Goal: Task Accomplishment & Management: Manage account settings

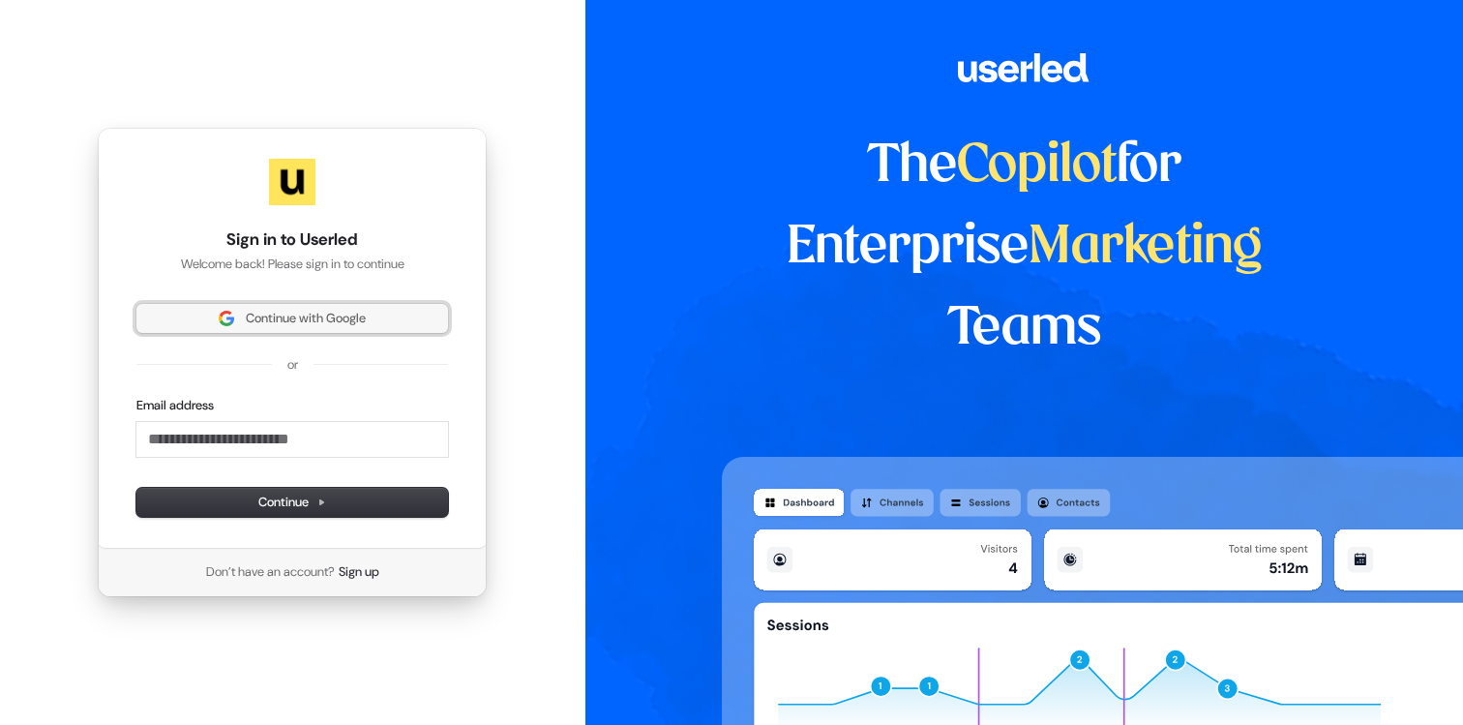
click at [345, 310] on span "Continue with Google" at bounding box center [306, 318] width 120 height 17
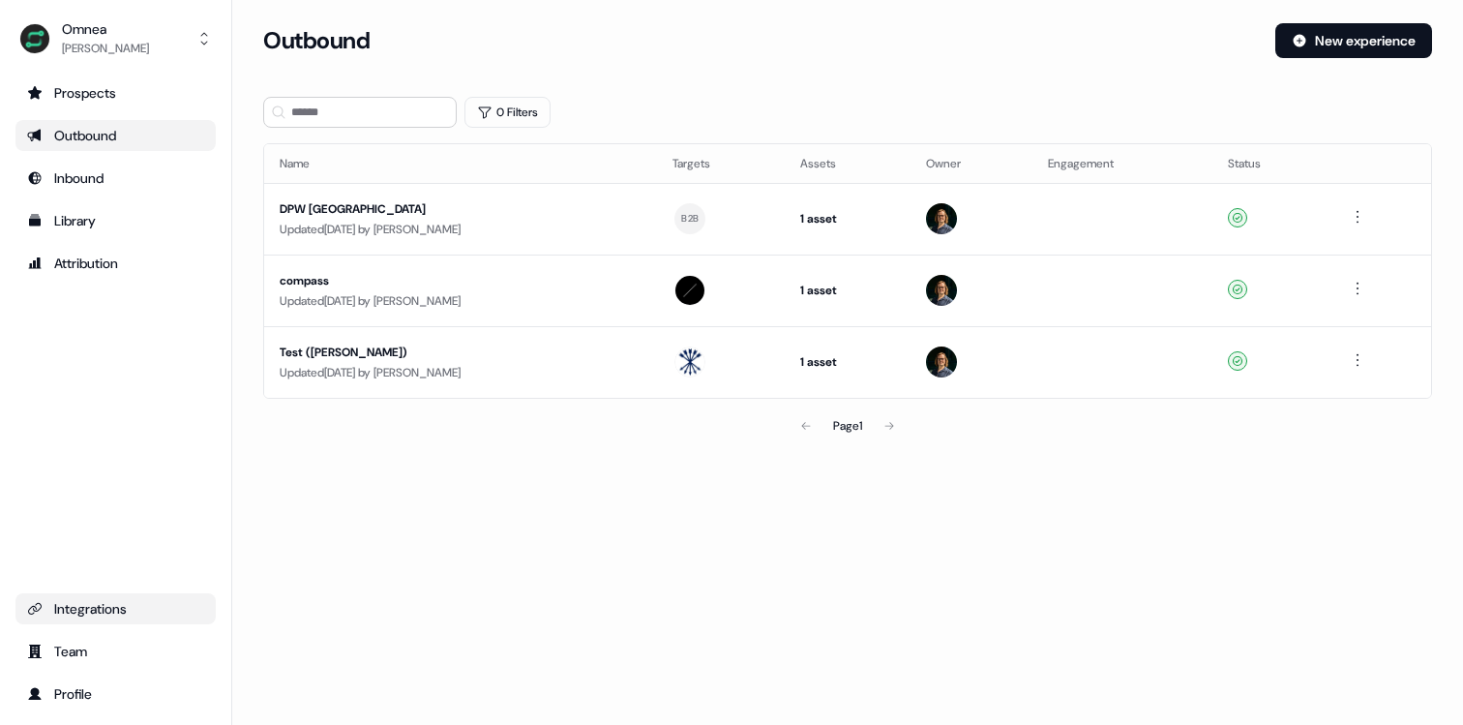
click at [102, 616] on div "Integrations" at bounding box center [115, 608] width 177 height 19
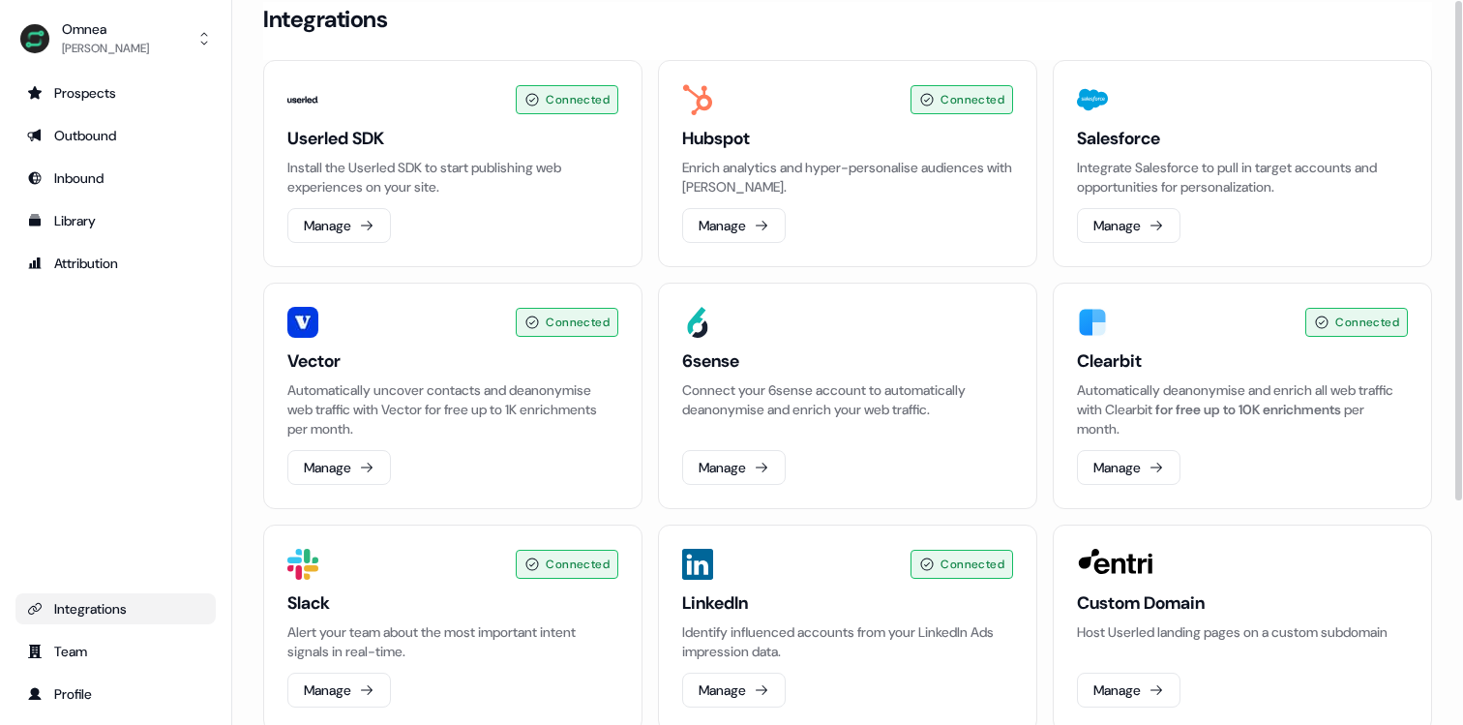
scroll to position [22, 0]
click at [725, 210] on button "Manage" at bounding box center [734, 224] width 104 height 35
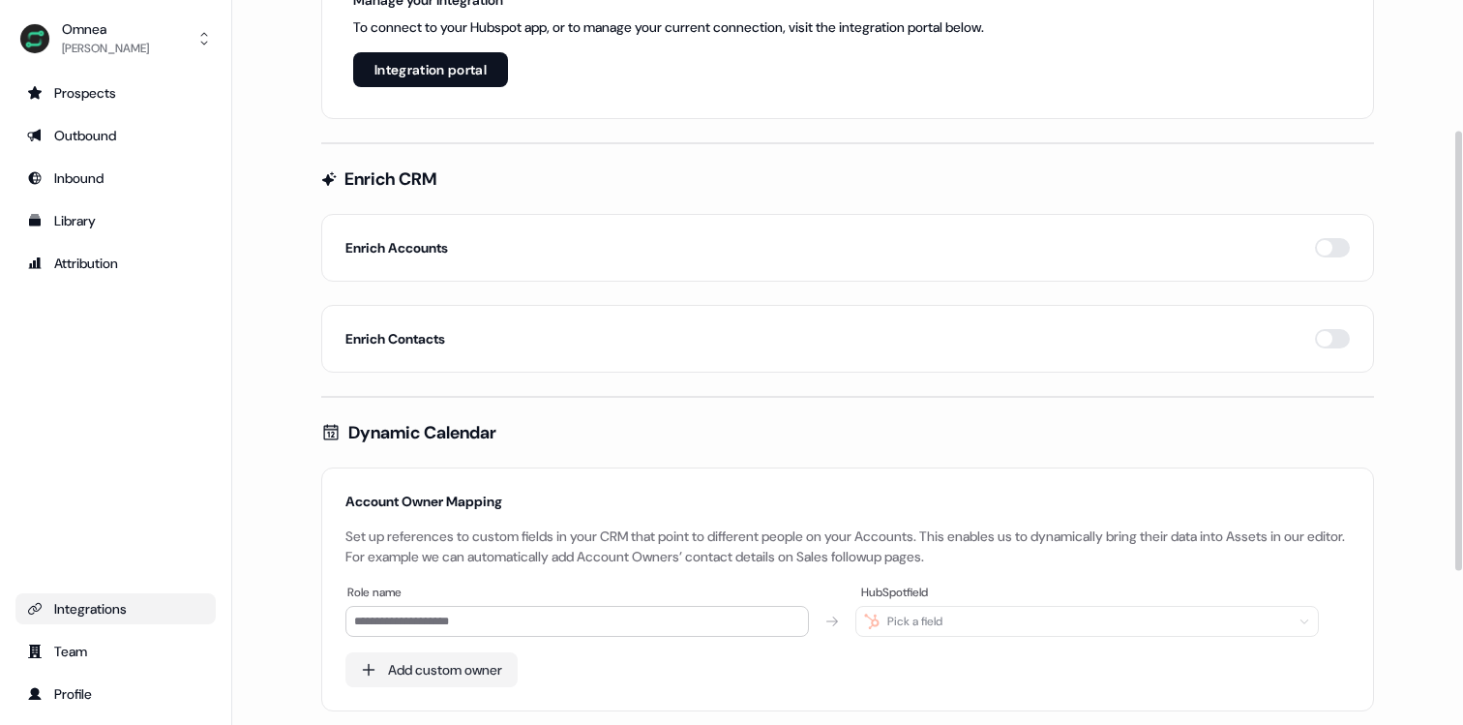
scroll to position [227, 0]
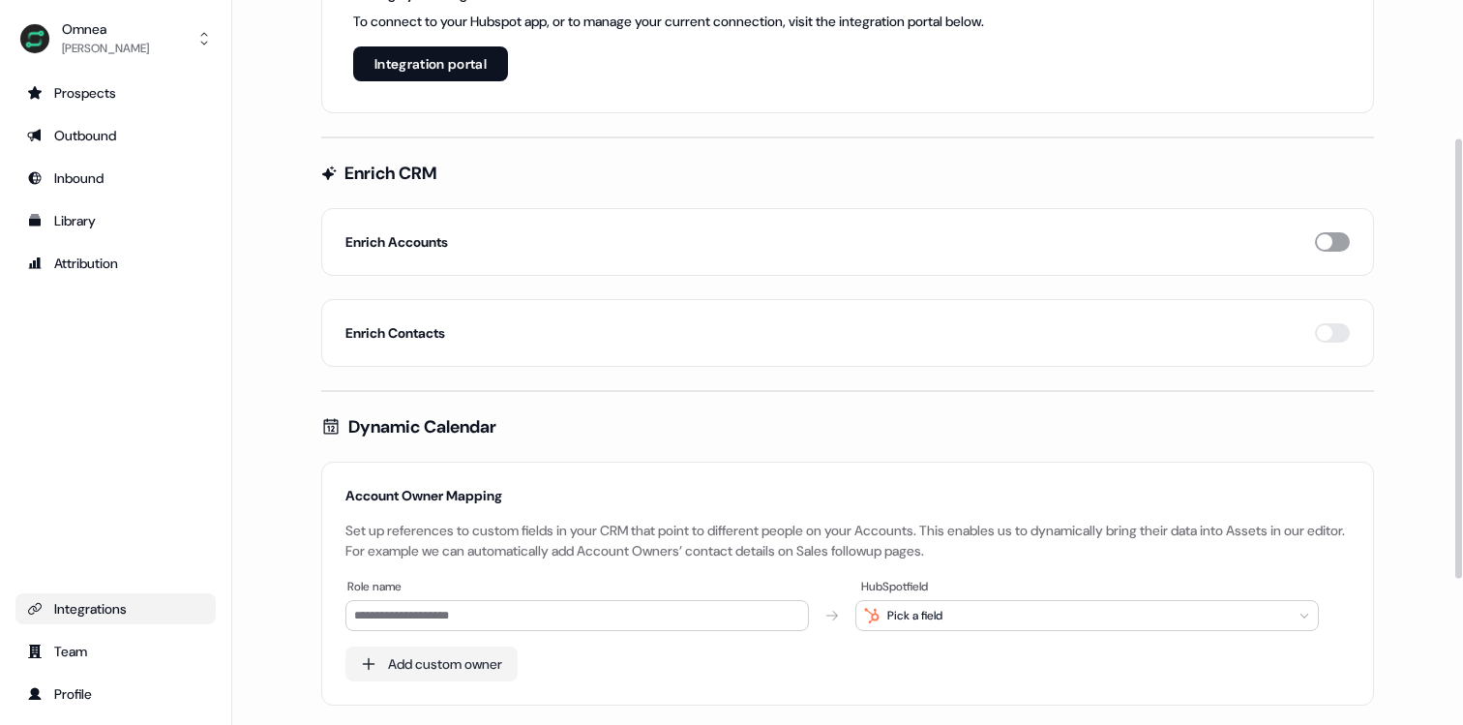
click at [1328, 235] on button "button" at bounding box center [1332, 241] width 35 height 19
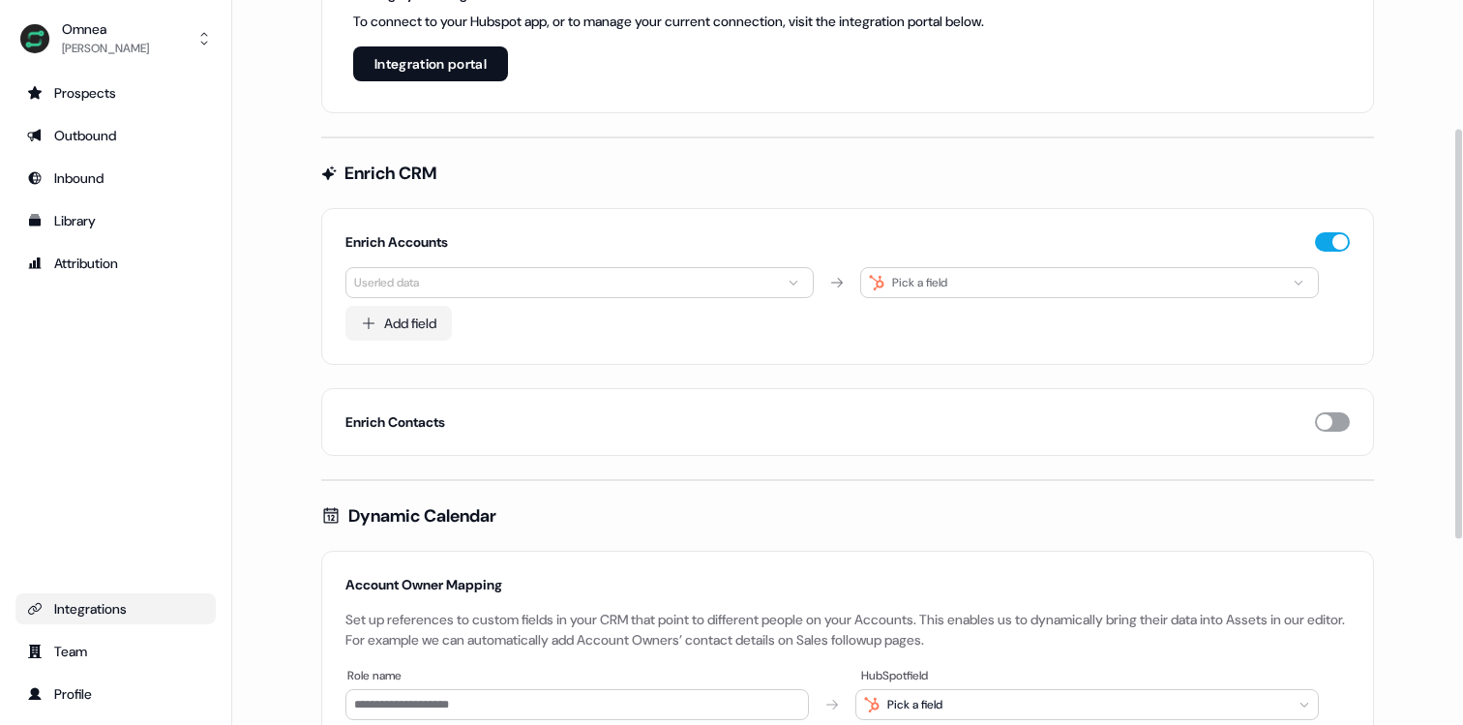
click at [1326, 417] on button "button" at bounding box center [1332, 421] width 35 height 19
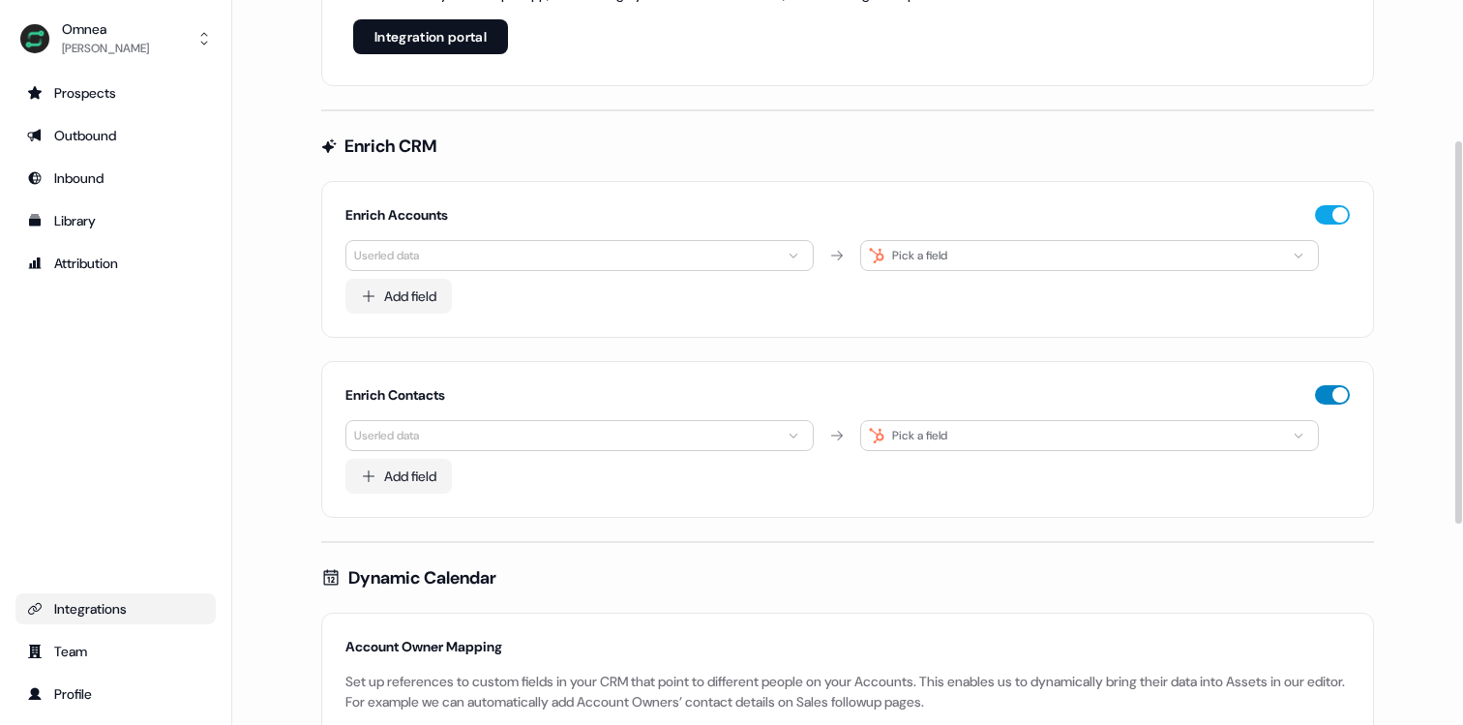
scroll to position [266, 0]
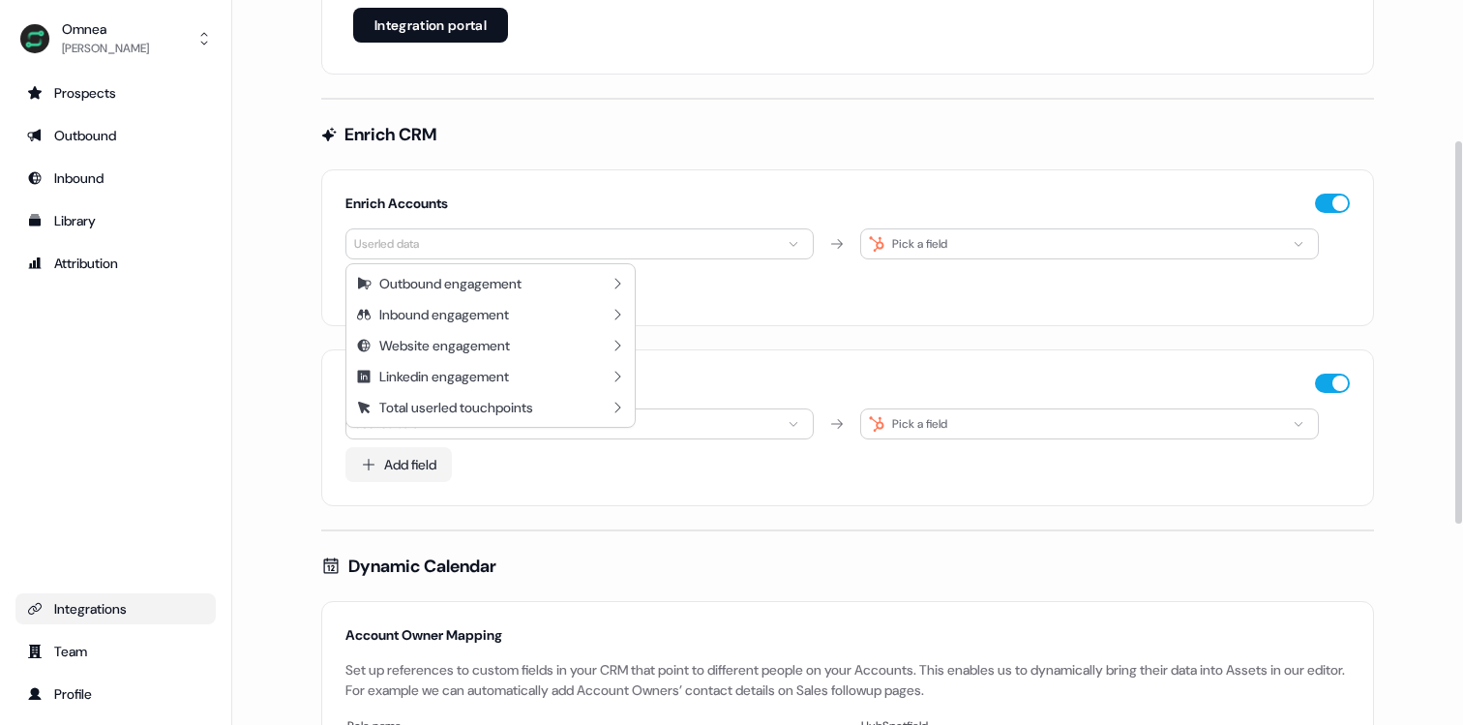
click at [795, 245] on html "For the best experience switch devices to a bigger screen. Go to [DOMAIN_NAME] …" at bounding box center [731, 362] width 1463 height 725
click at [621, 353] on div "Website engagement" at bounding box center [490, 345] width 281 height 31
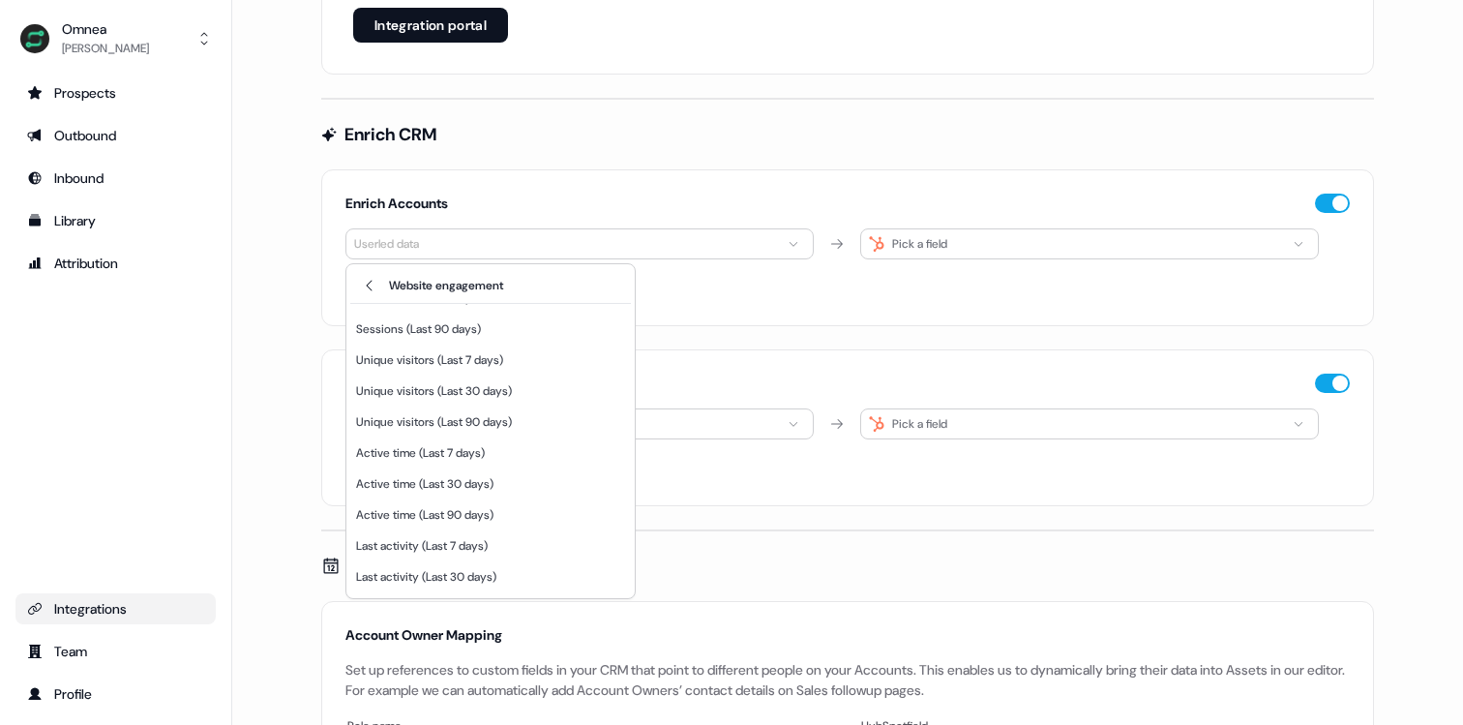
scroll to position [81, 0]
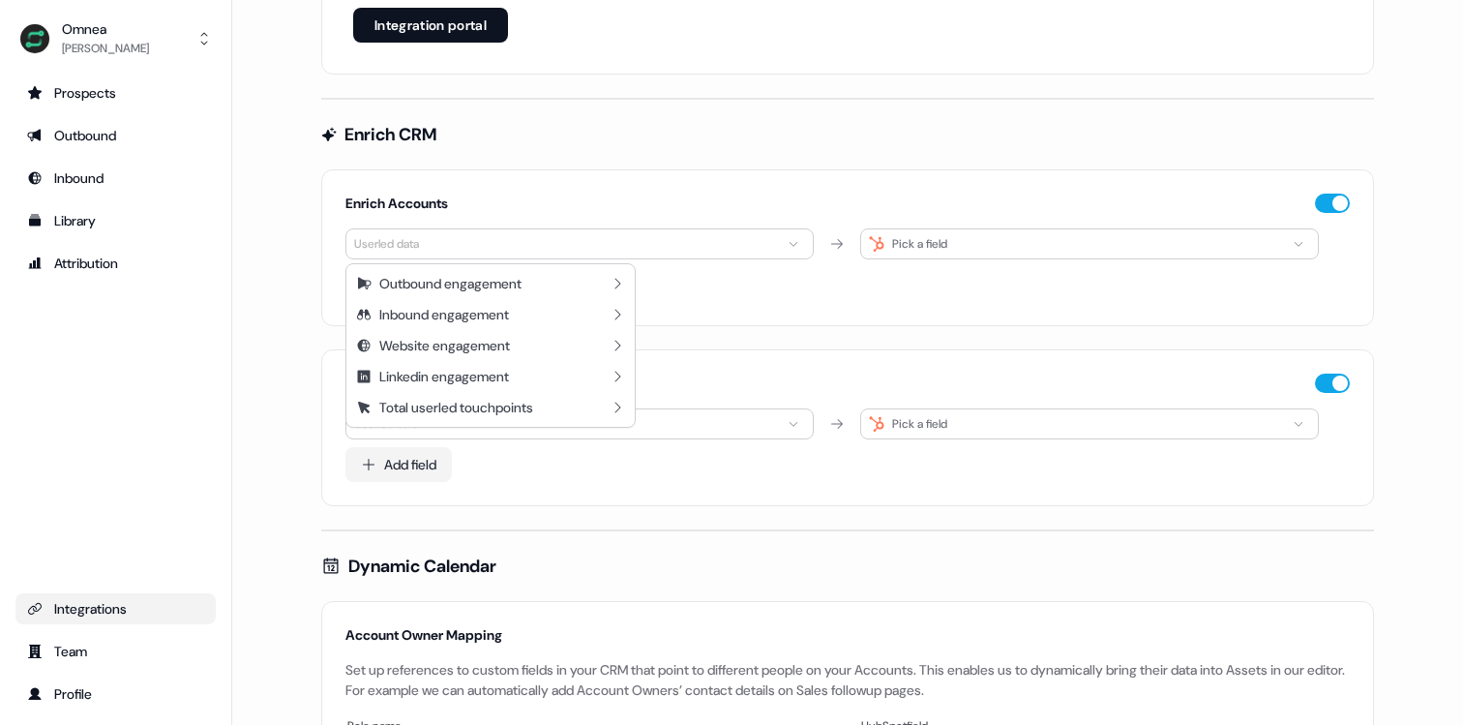
click at [723, 315] on html "For the best experience switch devices to a bigger screen. Go to [DOMAIN_NAME] …" at bounding box center [731, 362] width 1463 height 725
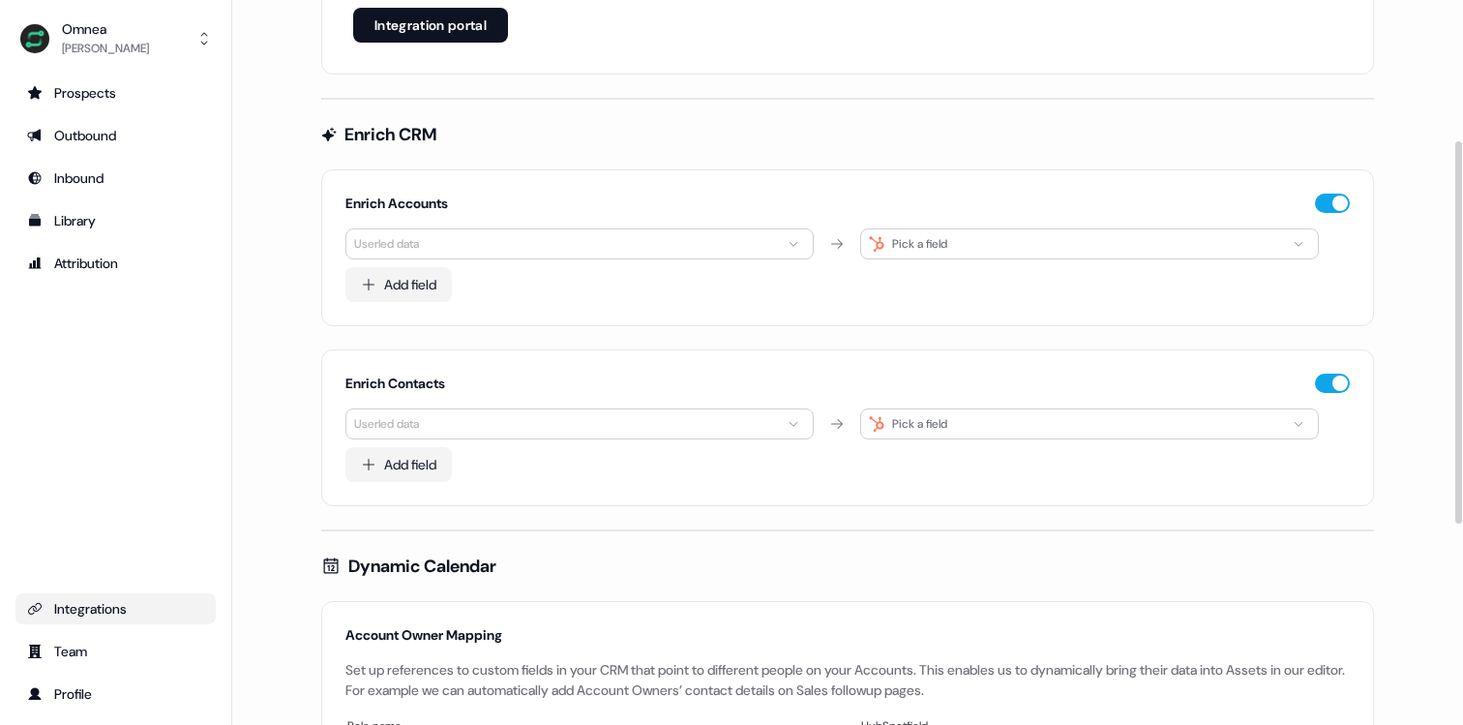
click at [452, 250] on html "For the best experience switch devices to a bigger screen. Go to [DOMAIN_NAME] …" at bounding box center [731, 362] width 1463 height 725
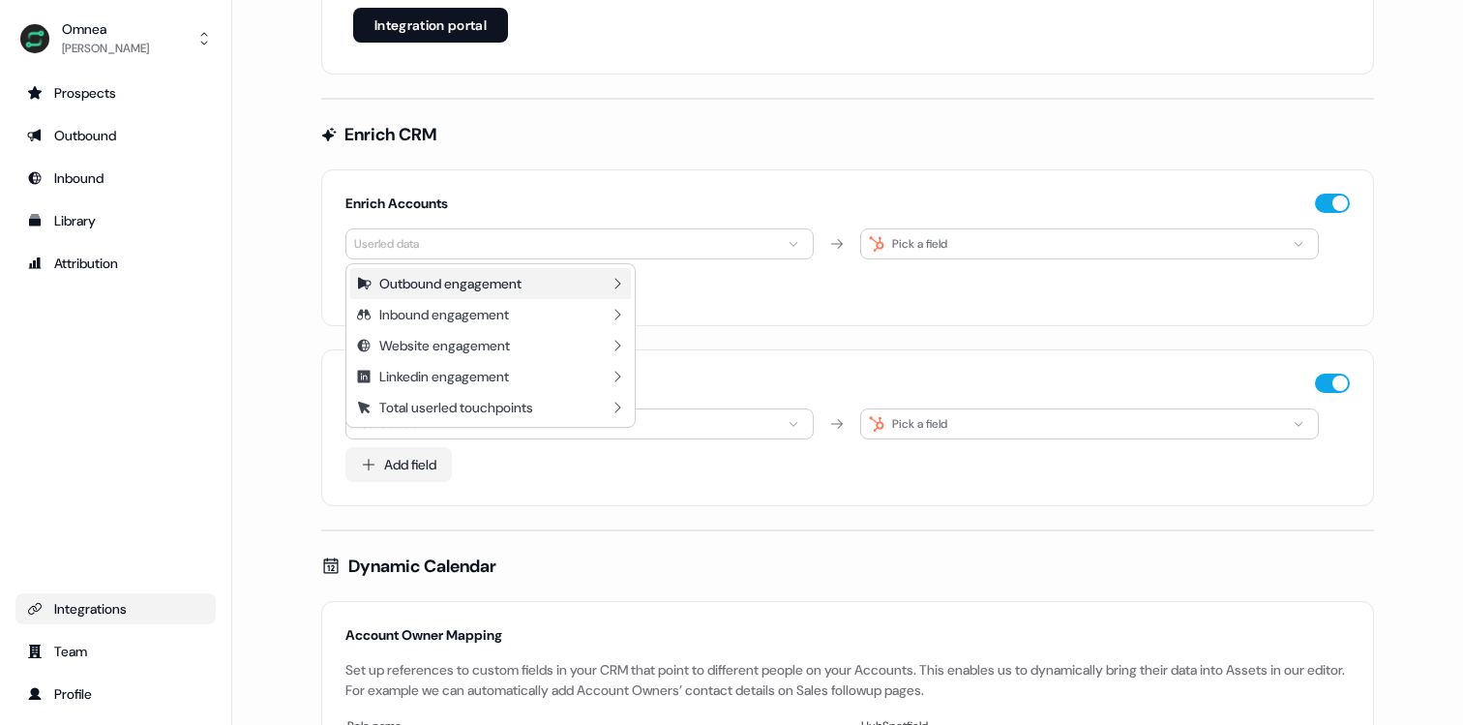
click at [454, 285] on div "Outbound engagement" at bounding box center [450, 283] width 142 height 19
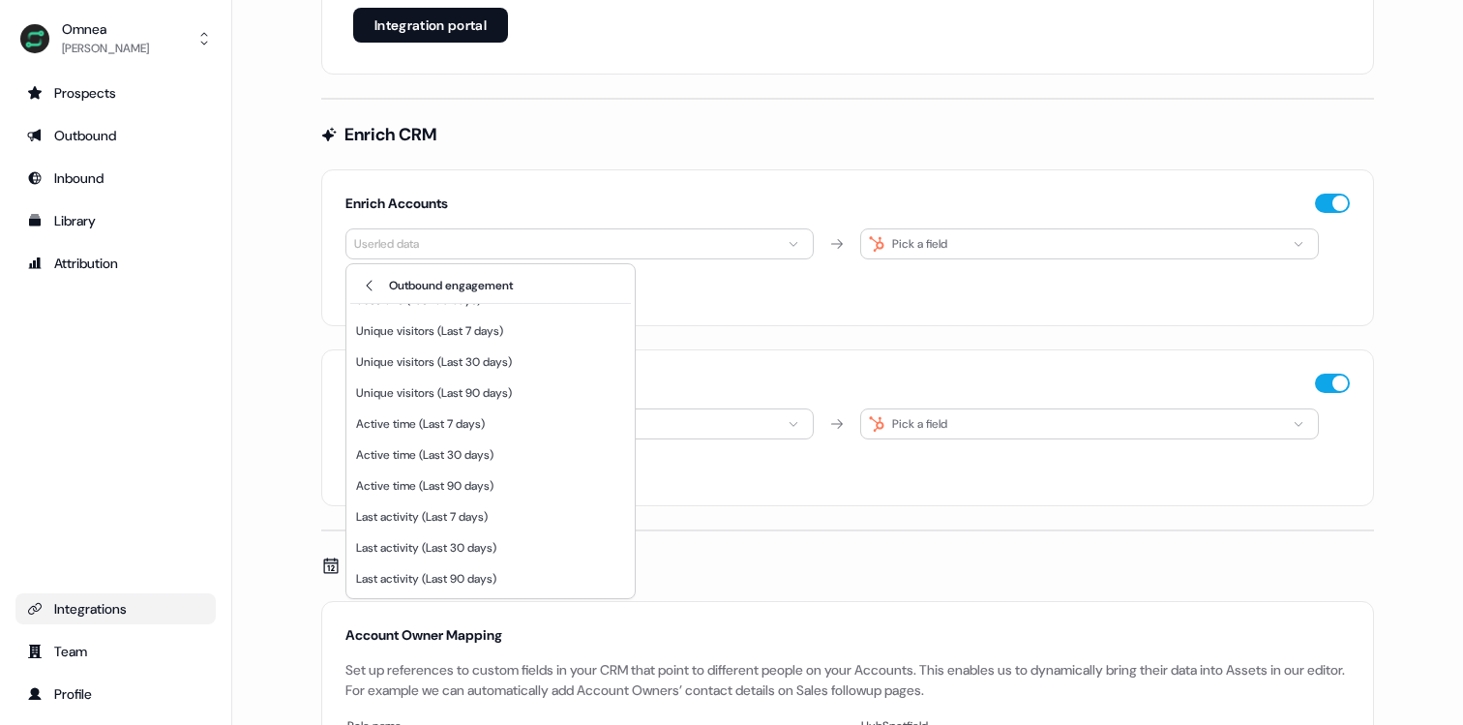
click at [730, 315] on html "For the best experience switch devices to a bigger screen. Go to [DOMAIN_NAME] …" at bounding box center [731, 362] width 1463 height 725
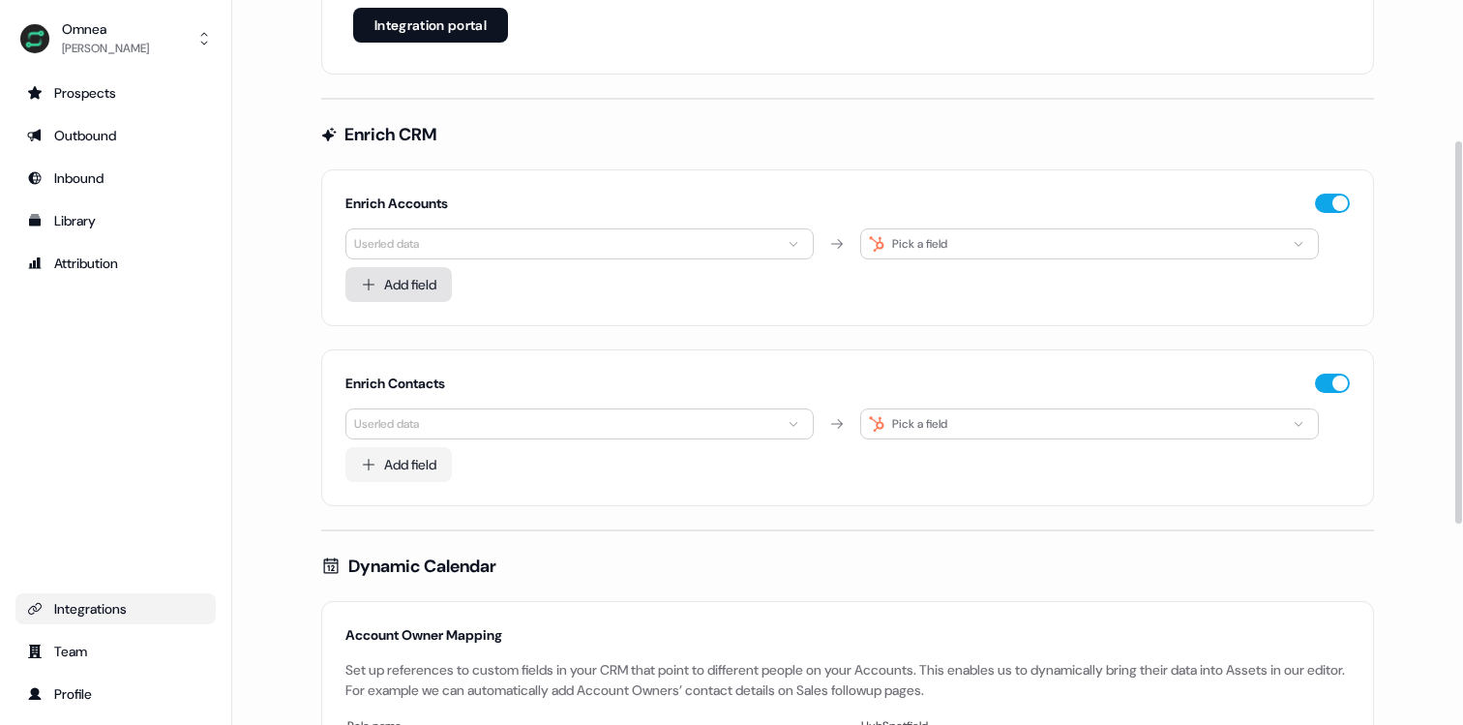
click at [408, 278] on button "Add field" at bounding box center [398, 284] width 106 height 35
click at [451, 254] on html "For the best experience switch devices to a bigger screen. Go to [DOMAIN_NAME] …" at bounding box center [731, 362] width 1463 height 725
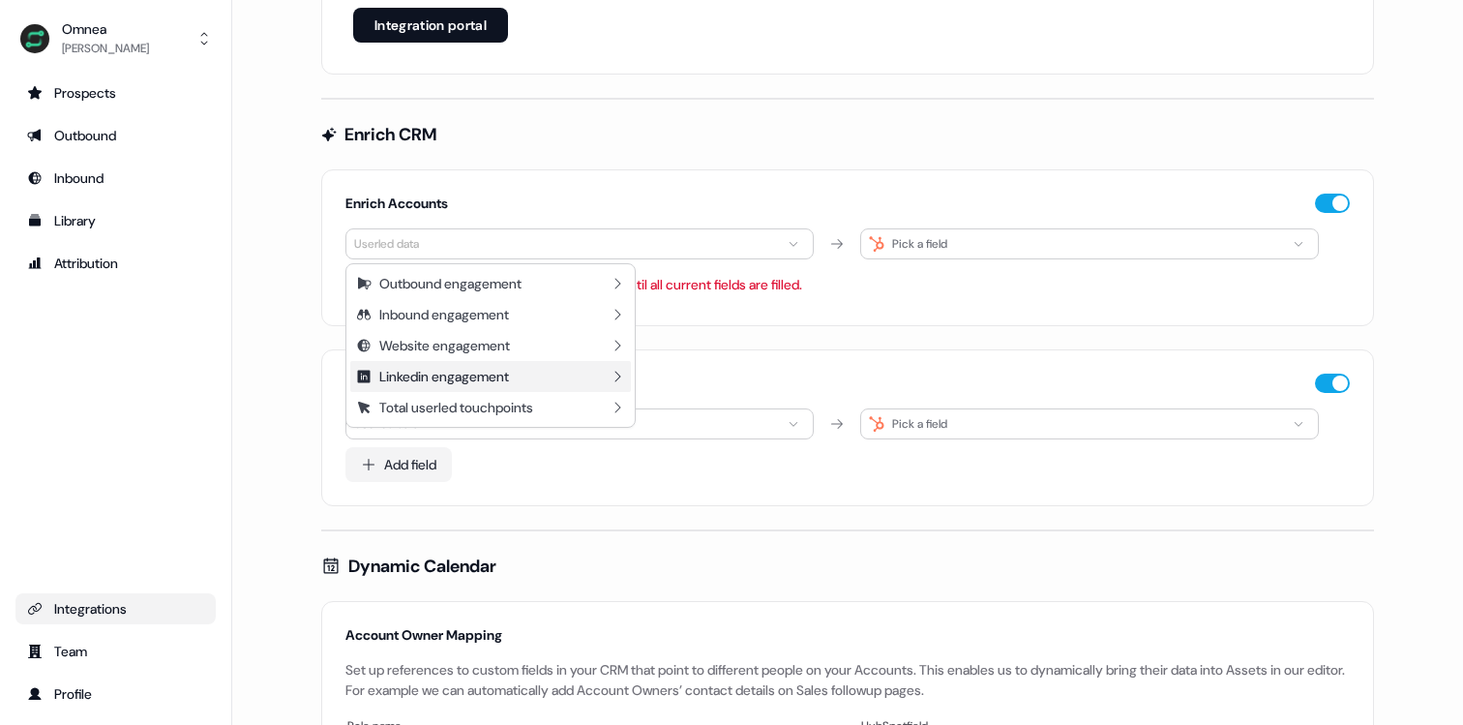
click at [453, 376] on div "Linkedin engagement" at bounding box center [444, 376] width 130 height 19
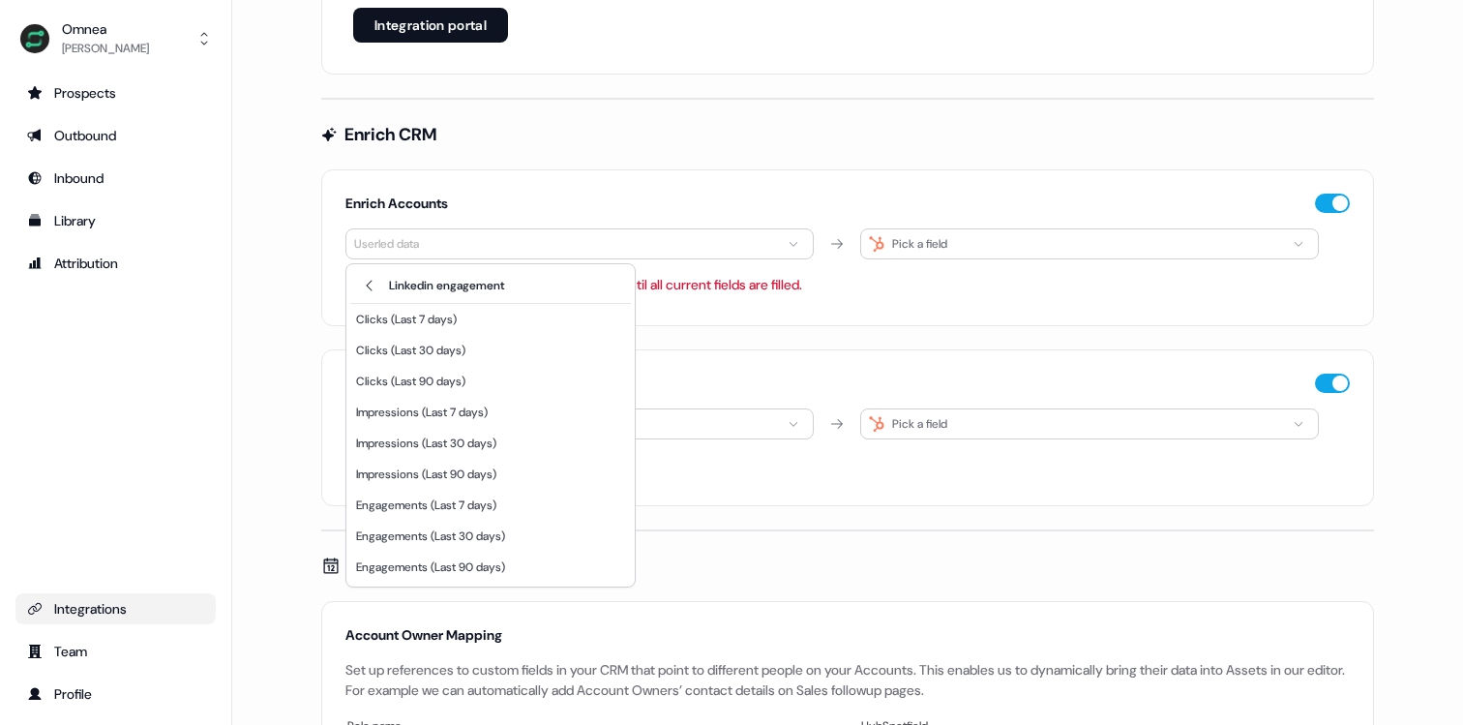
click at [769, 359] on html "For the best experience switch devices to a bigger screen. Go to [DOMAIN_NAME] …" at bounding box center [731, 362] width 1463 height 725
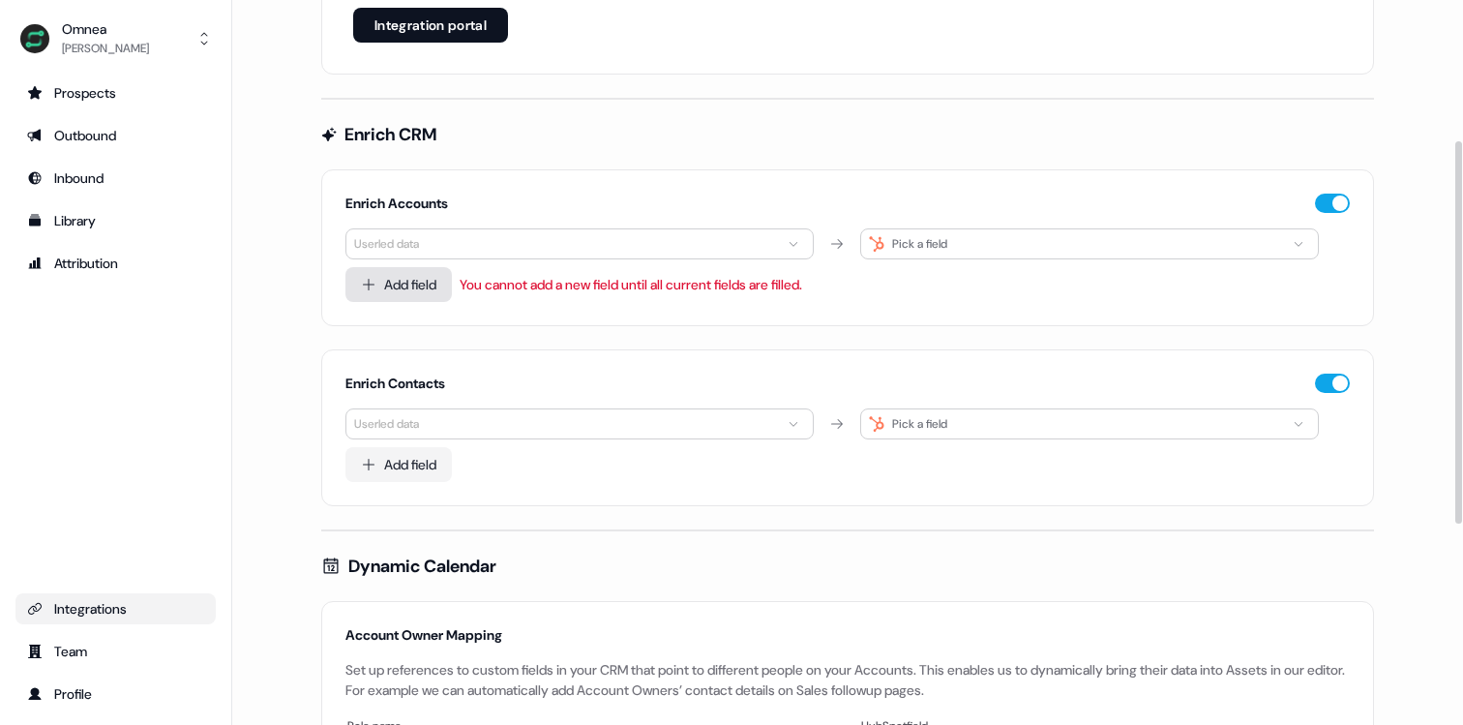
click at [382, 281] on button "Add field" at bounding box center [398, 284] width 106 height 35
click at [411, 290] on button "Add field" at bounding box center [398, 284] width 106 height 35
click at [399, 298] on button "Add field" at bounding box center [398, 284] width 106 height 35
click at [484, 251] on html "For the best experience switch devices to a bigger screen. Go to [DOMAIN_NAME] …" at bounding box center [731, 362] width 1463 height 725
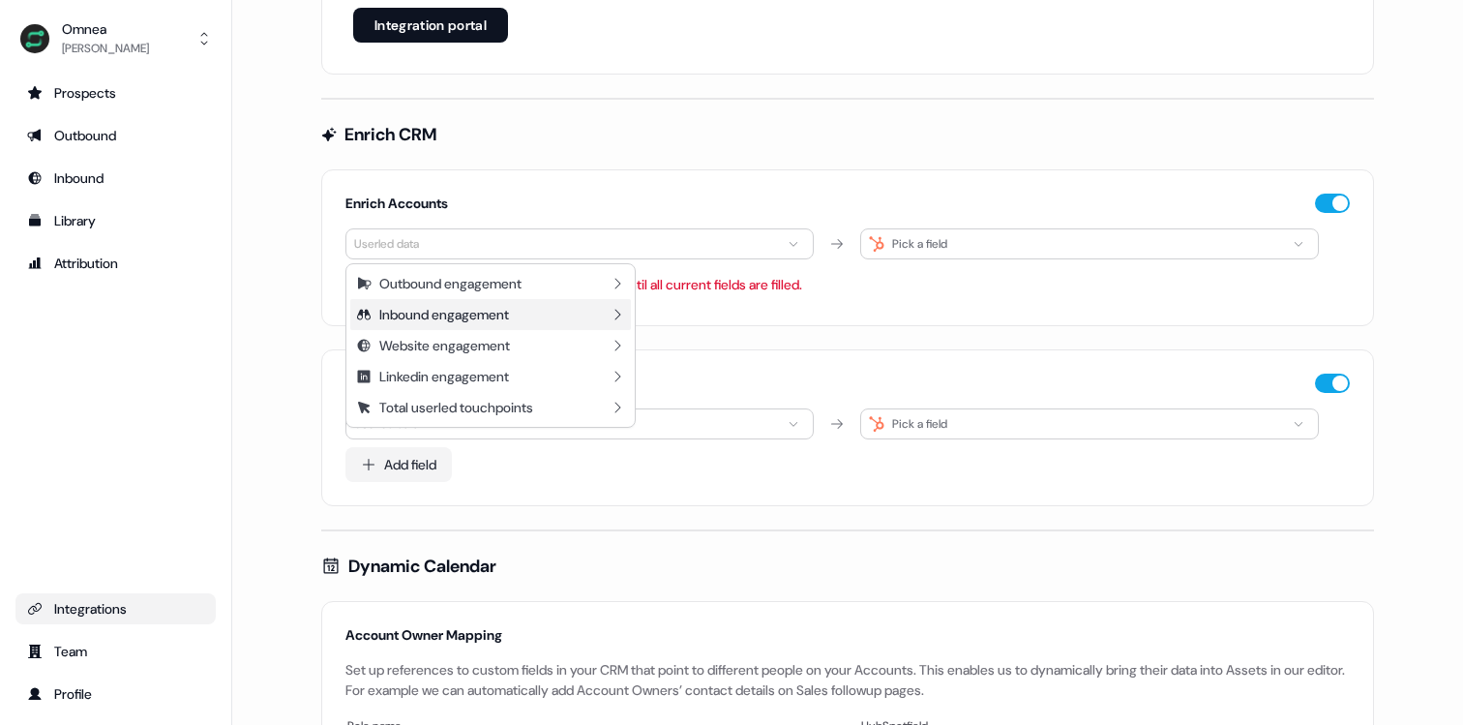
click at [525, 314] on div "Inbound engagement" at bounding box center [490, 314] width 281 height 31
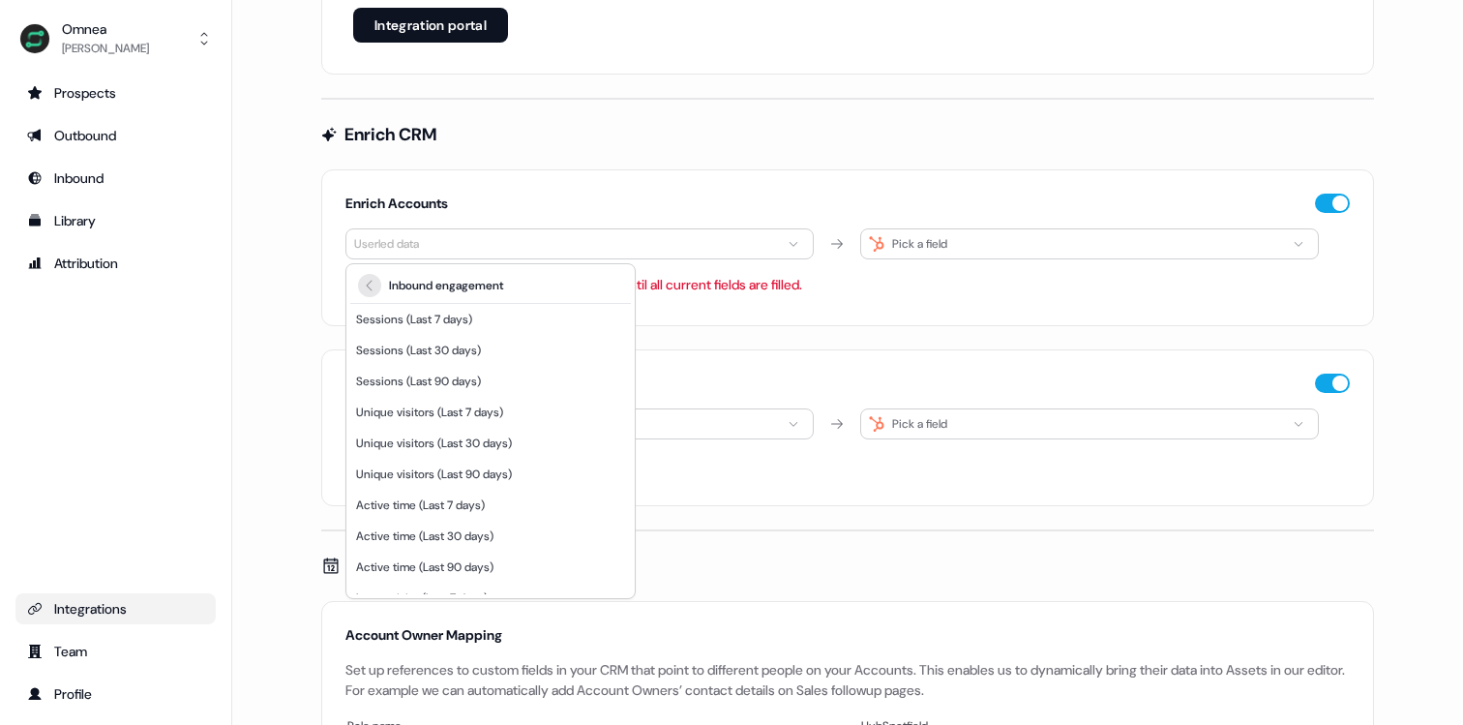
click at [372, 279] on icon "Back" at bounding box center [369, 285] width 23 height 15
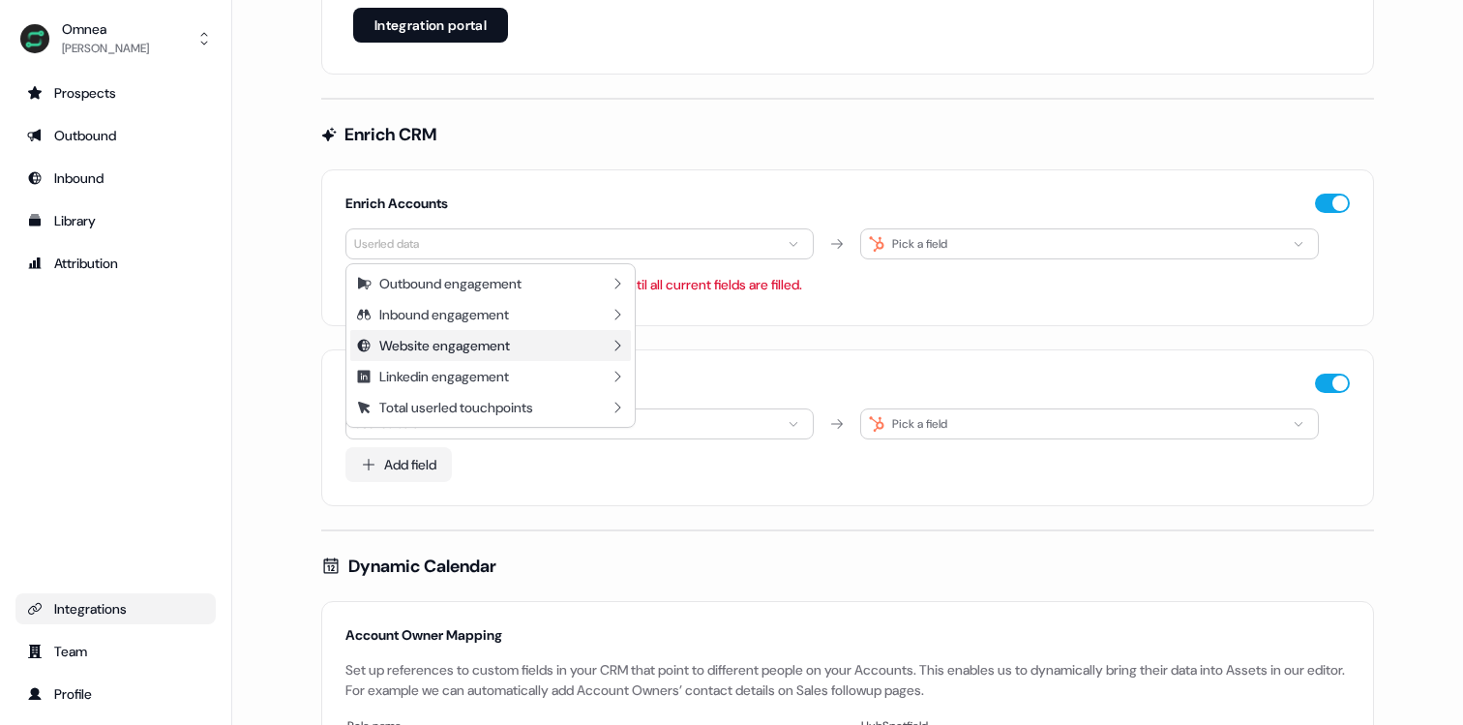
click at [443, 357] on div "Website engagement" at bounding box center [490, 345] width 281 height 31
click at [768, 292] on html "For the best experience switch devices to a bigger screen. Go to [DOMAIN_NAME] …" at bounding box center [731, 362] width 1463 height 725
click at [797, 248] on html "For the best experience switch devices to a bigger screen. Go to [DOMAIN_NAME] …" at bounding box center [731, 362] width 1463 height 725
click at [752, 306] on html "For the best experience switch devices to a bigger screen. Go to [DOMAIN_NAME] …" at bounding box center [731, 362] width 1463 height 725
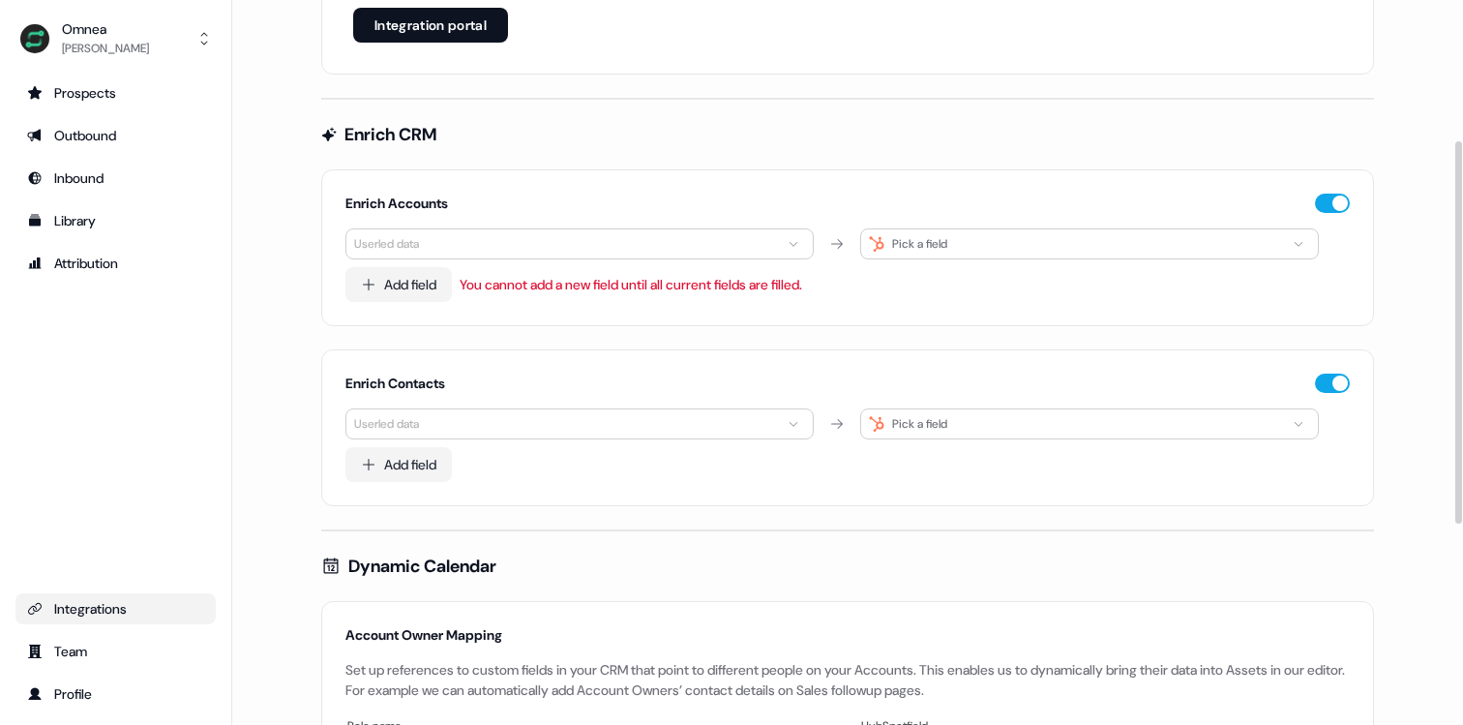
click at [778, 250] on html "For the best experience switch devices to a bigger screen. Go to [DOMAIN_NAME] …" at bounding box center [731, 362] width 1463 height 725
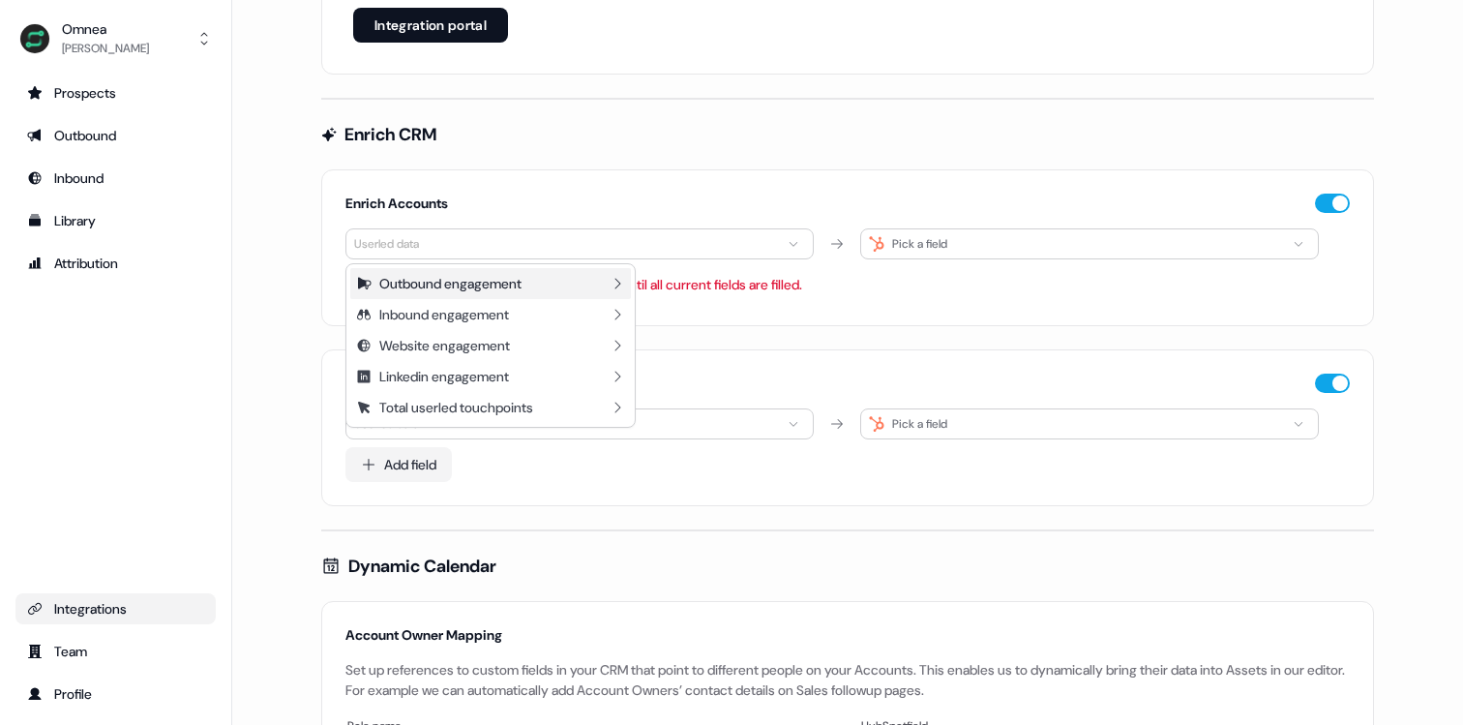
click at [522, 289] on div "Outbound engagement" at bounding box center [450, 283] width 142 height 19
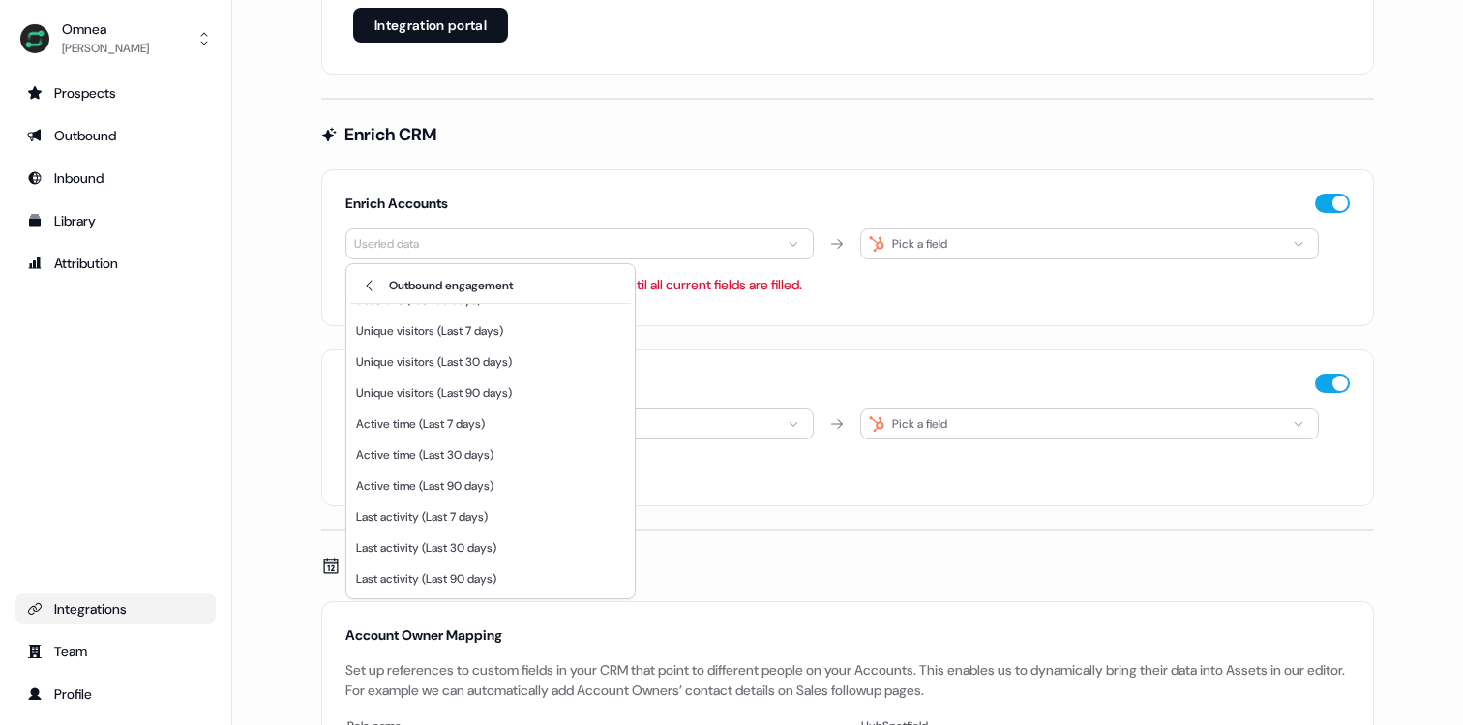
click at [753, 311] on html "For the best experience switch devices to a bigger screen. Go to [DOMAIN_NAME] …" at bounding box center [731, 362] width 1463 height 725
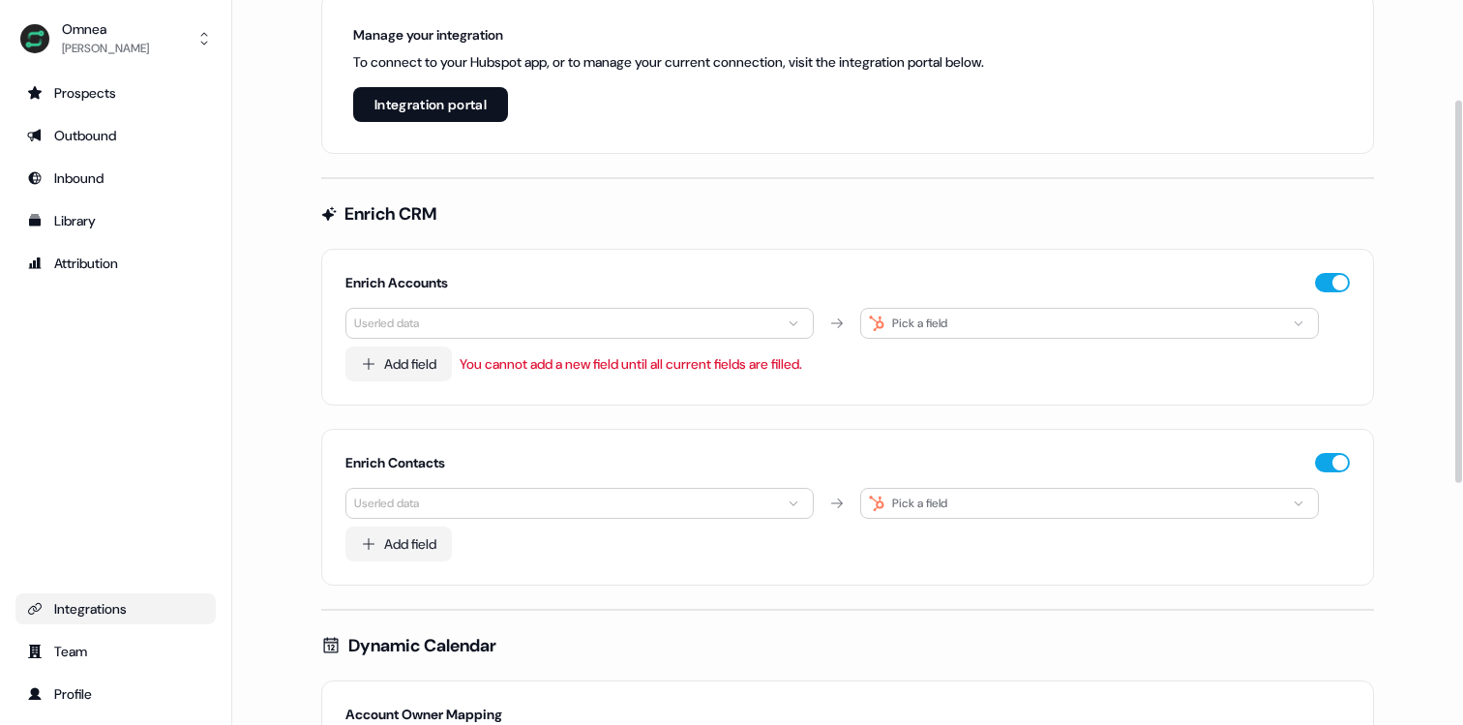
scroll to position [189, 0]
click at [675, 313] on html "For the best experience switch devices to a bigger screen. Go to [DOMAIN_NAME] …" at bounding box center [731, 362] width 1463 height 725
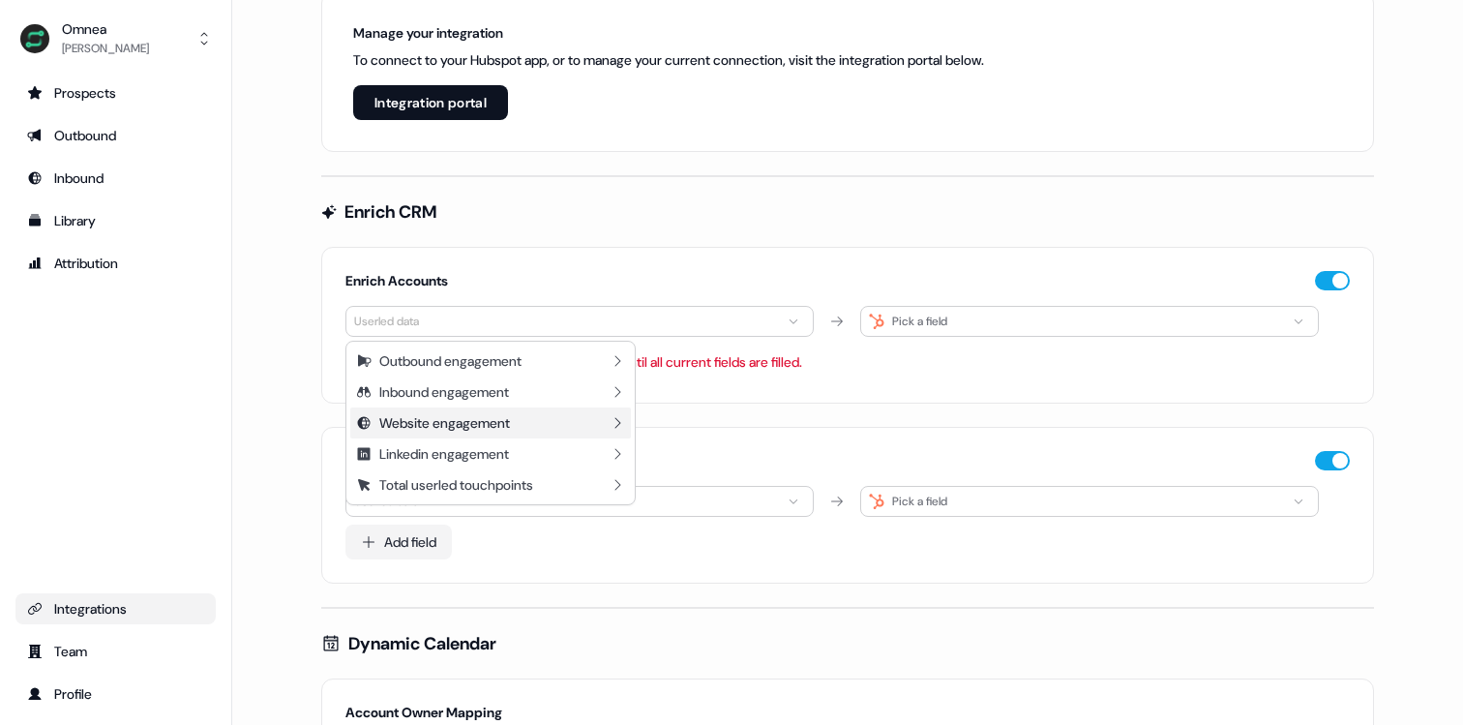
click at [562, 430] on div "Website engagement" at bounding box center [490, 422] width 281 height 31
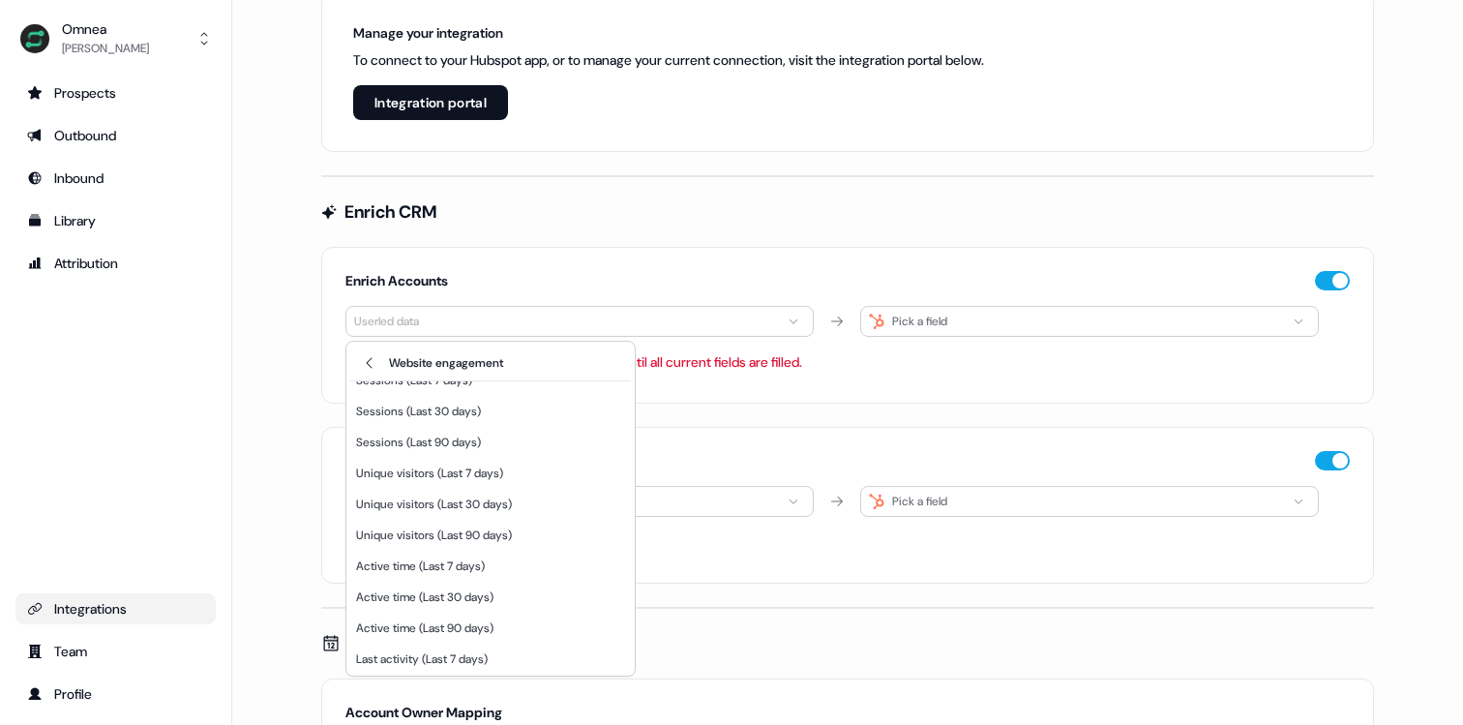
scroll to position [0, 0]
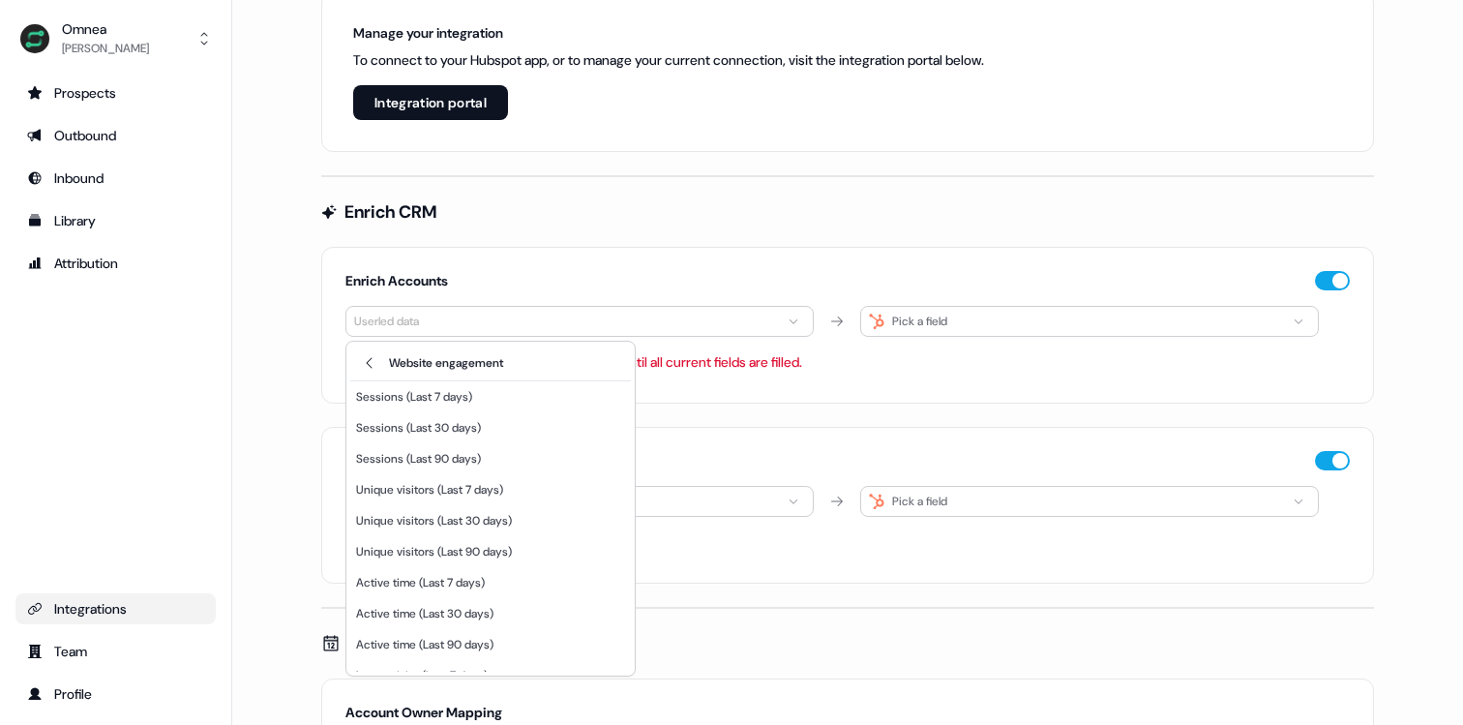
click at [781, 387] on html "For the best experience switch devices to a bigger screen. Go to [DOMAIN_NAME] …" at bounding box center [731, 362] width 1463 height 725
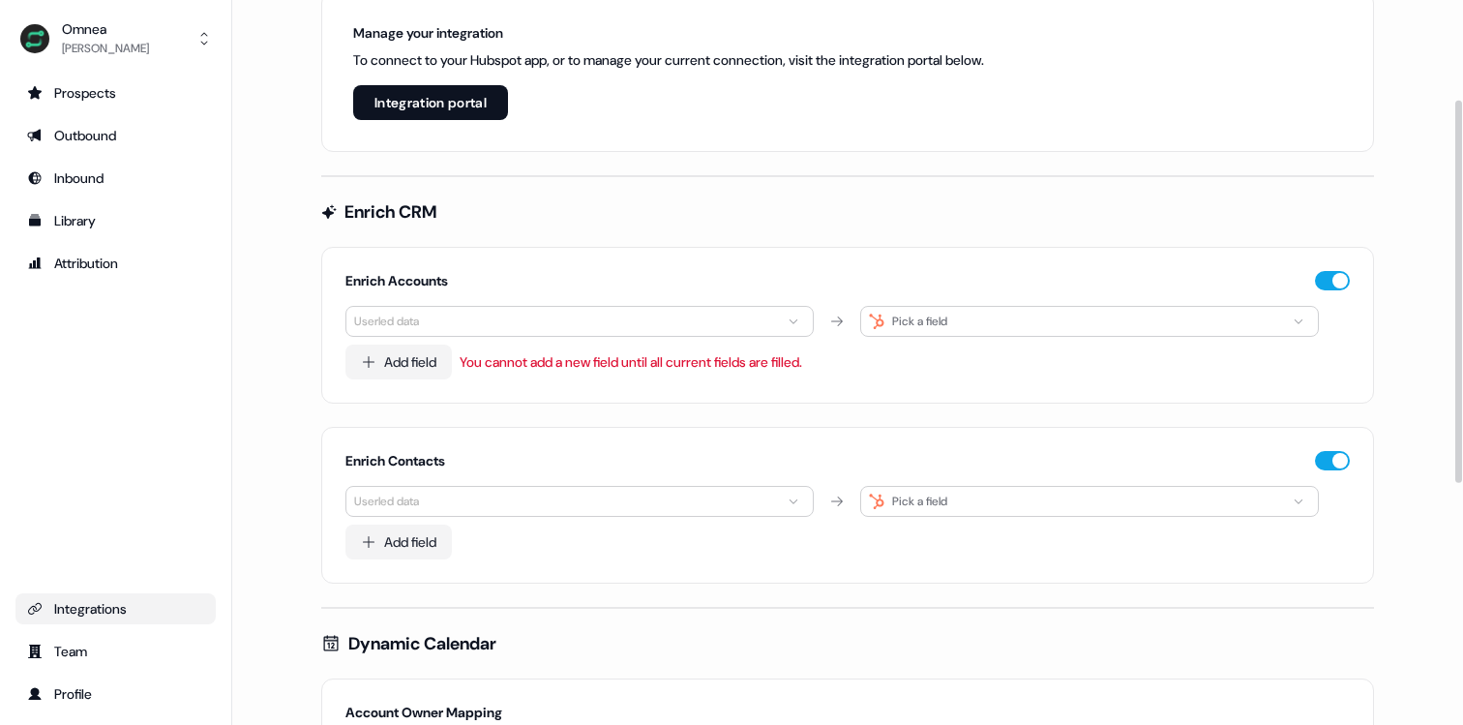
click at [553, 501] on html "For the best experience switch devices to a bigger screen. Go to [DOMAIN_NAME] …" at bounding box center [731, 362] width 1463 height 725
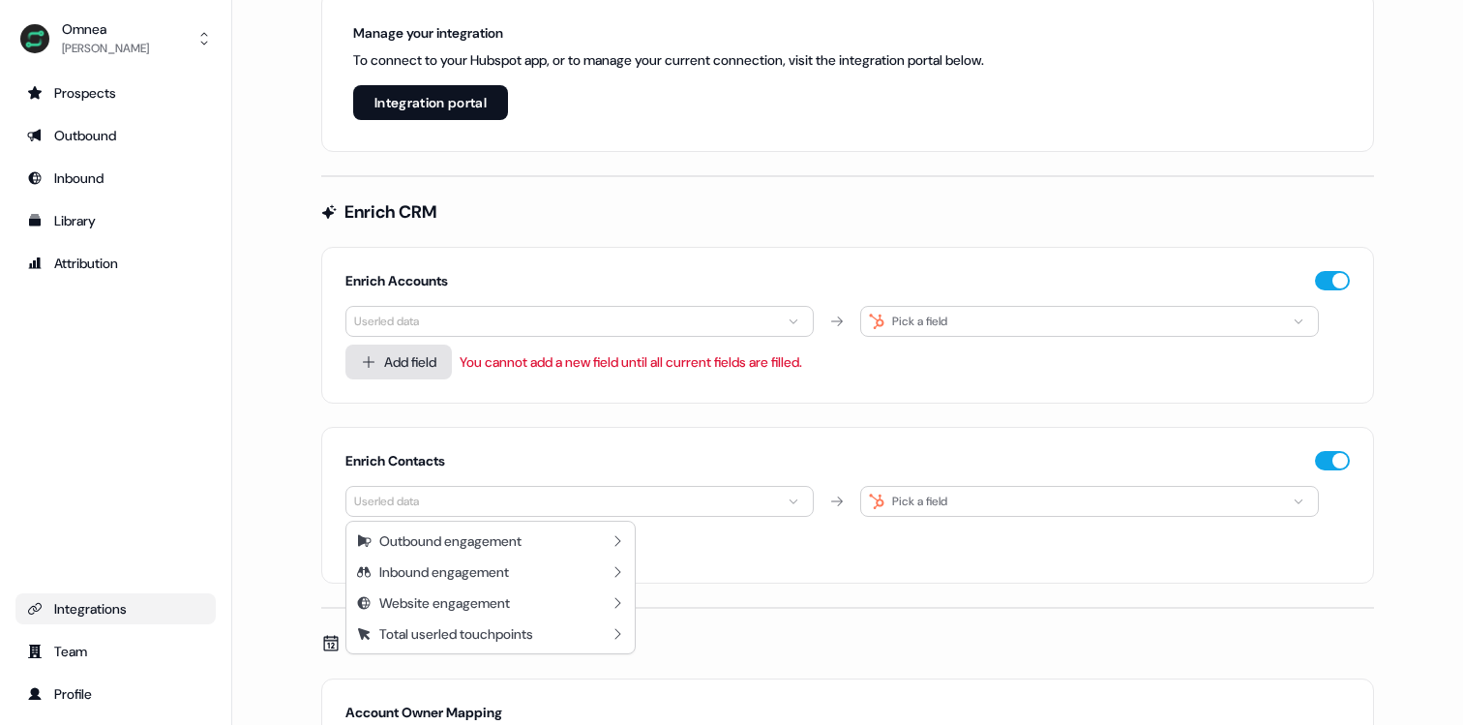
click at [407, 361] on html "For the best experience switch devices to a bigger screen. Go to [DOMAIN_NAME] …" at bounding box center [731, 362] width 1463 height 725
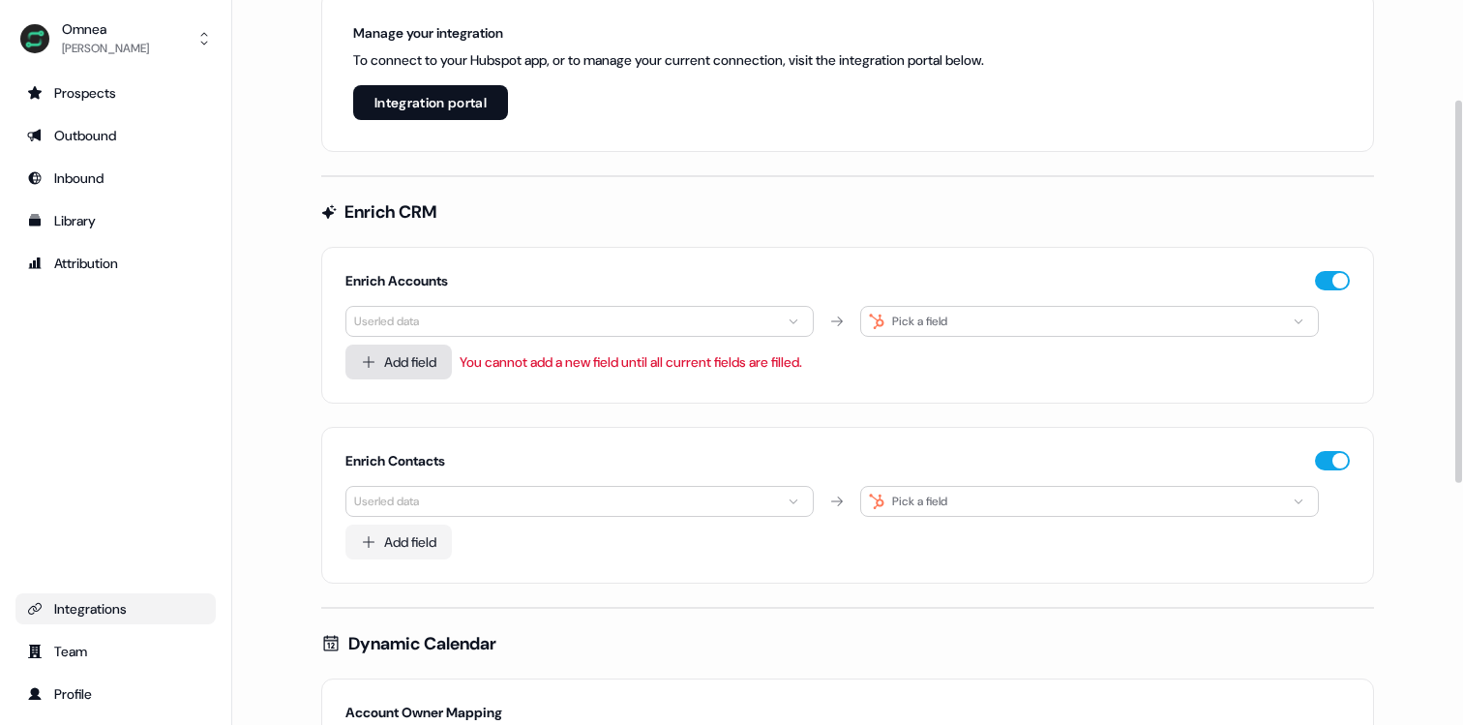
click at [436, 361] on button "Add field" at bounding box center [398, 362] width 106 height 35
click at [432, 359] on button "Add field" at bounding box center [398, 362] width 106 height 35
click at [485, 292] on div "Enrich Accounts Userled data Pick a field Add field You cannot add a new field …" at bounding box center [847, 325] width 1053 height 157
click at [460, 327] on html "For the best experience switch devices to a bigger screen. Go to [DOMAIN_NAME] …" at bounding box center [731, 362] width 1463 height 725
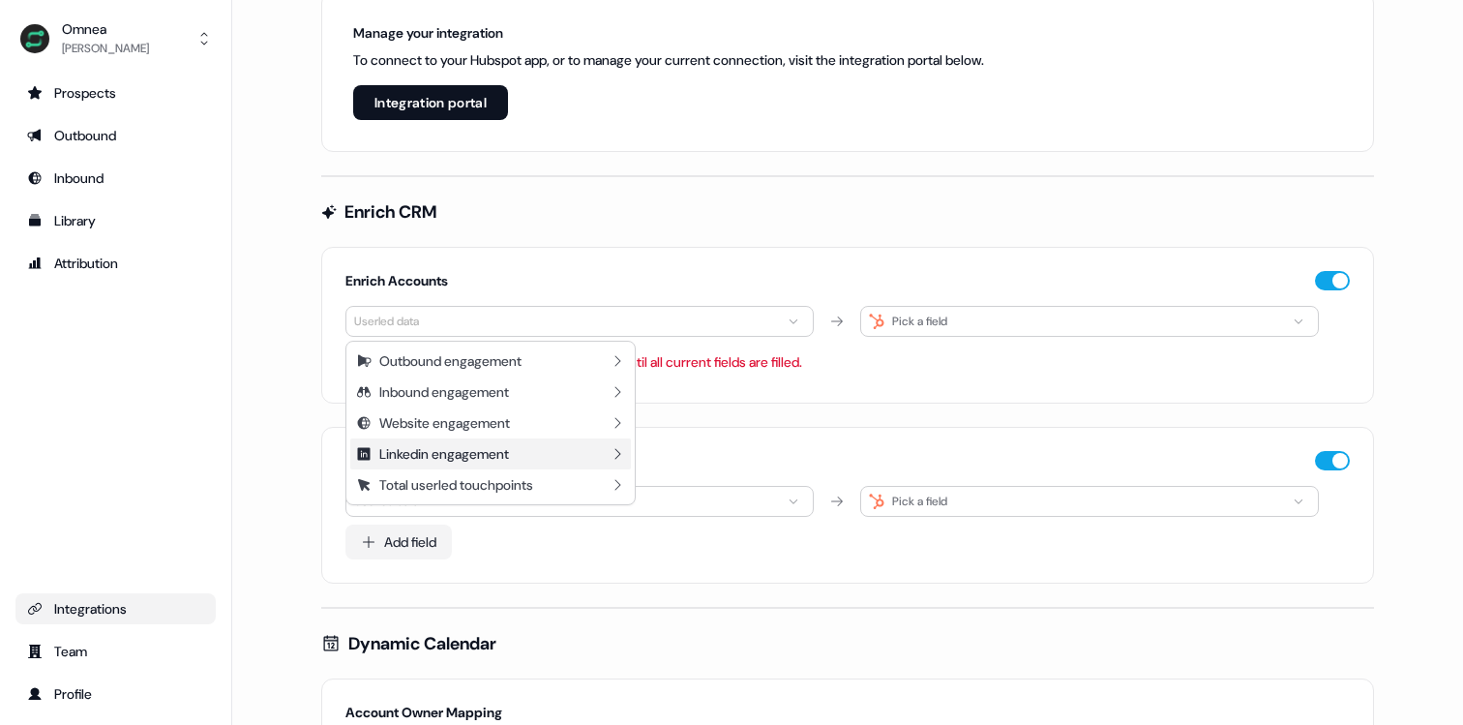
click at [491, 455] on div "Linkedin engagement" at bounding box center [444, 453] width 130 height 19
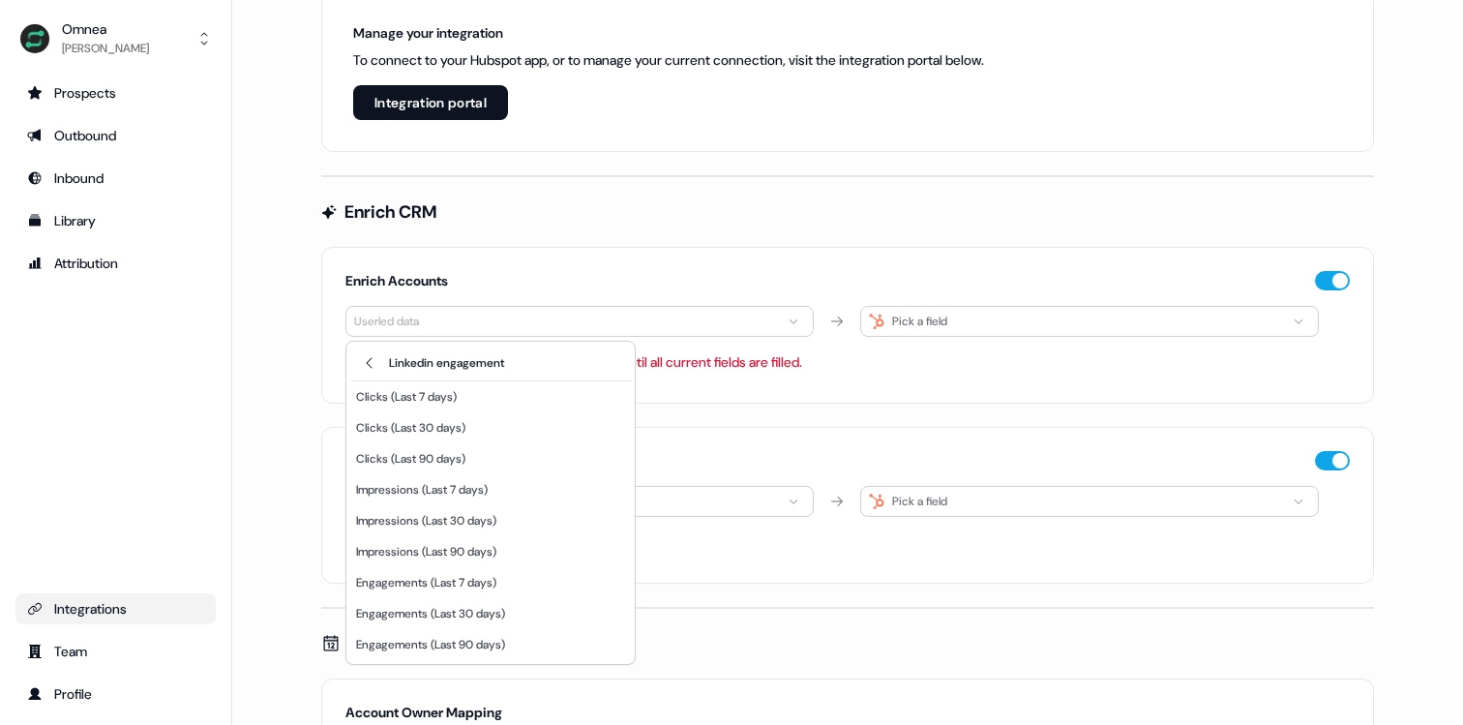
click at [775, 419] on html "For the best experience switch devices to a bigger screen. Go to [DOMAIN_NAME] …" at bounding box center [731, 362] width 1463 height 725
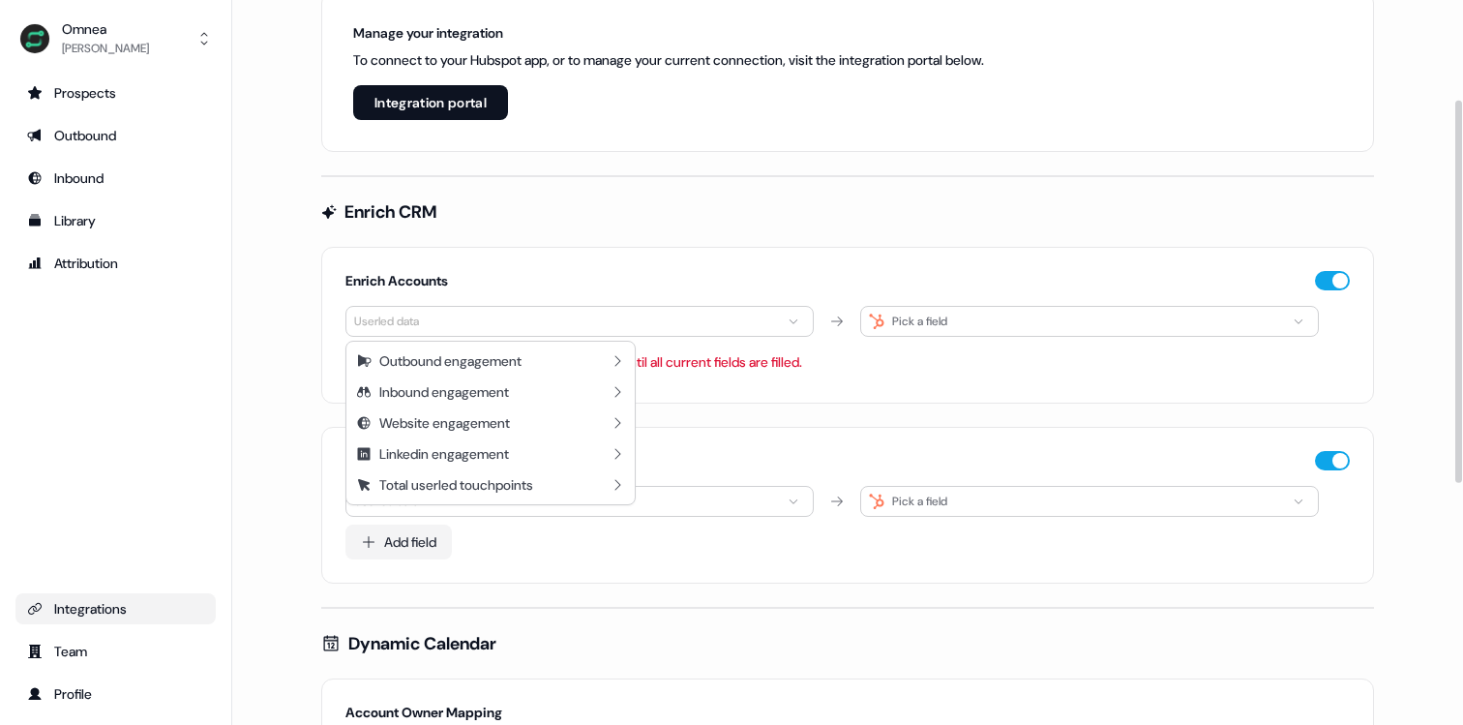
click at [423, 322] on html "For the best experience switch devices to a bigger screen. Go to [DOMAIN_NAME] …" at bounding box center [731, 362] width 1463 height 725
click at [416, 448] on div "Linkedin engagement" at bounding box center [444, 453] width 130 height 19
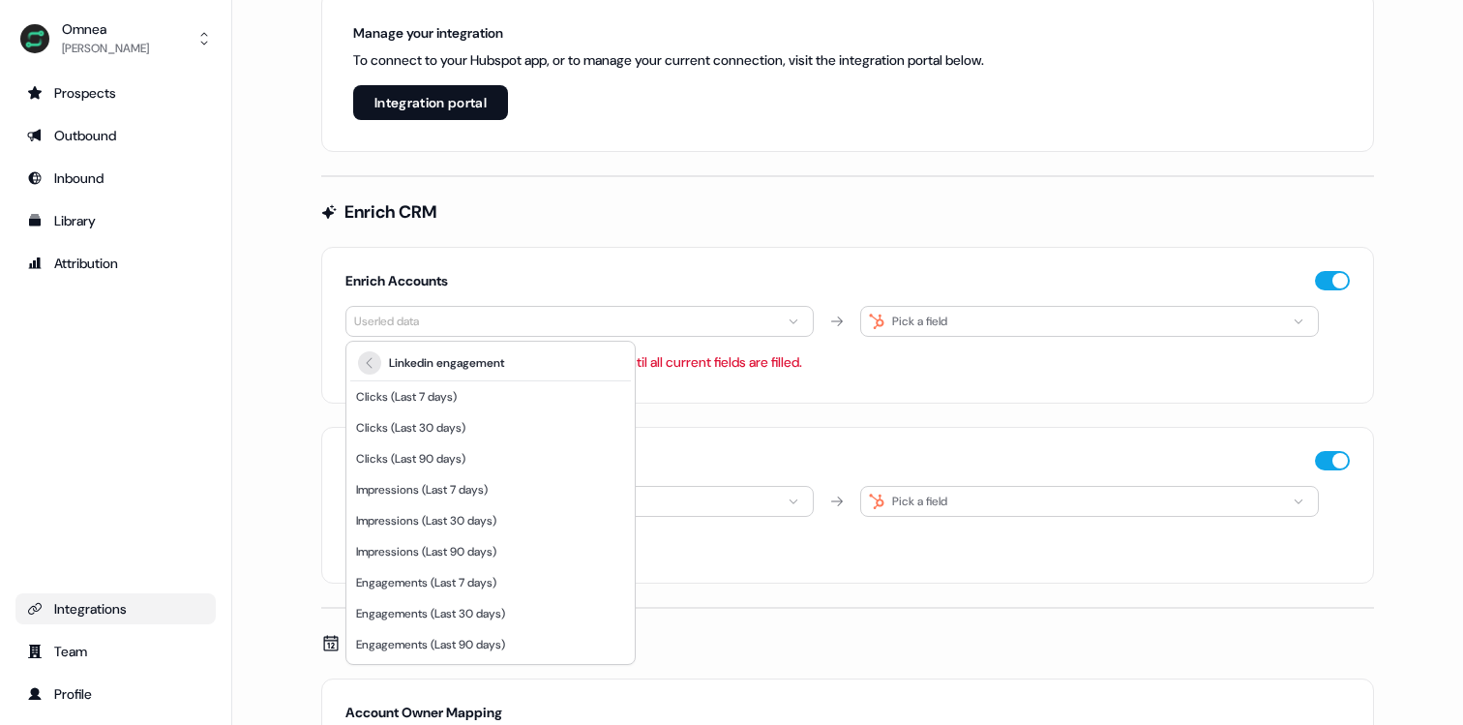
click at [370, 367] on icon "Back" at bounding box center [369, 362] width 23 height 15
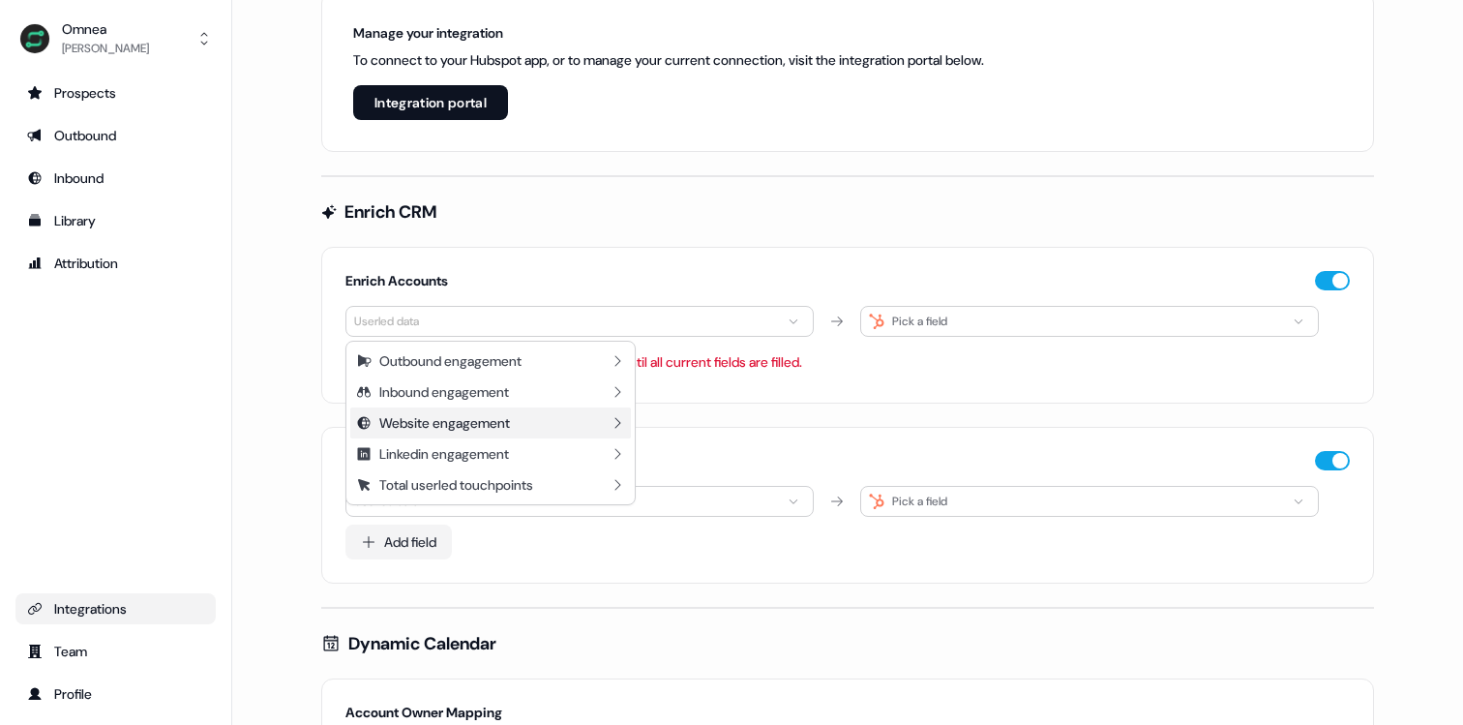
click at [403, 426] on div "Website engagement" at bounding box center [444, 422] width 131 height 19
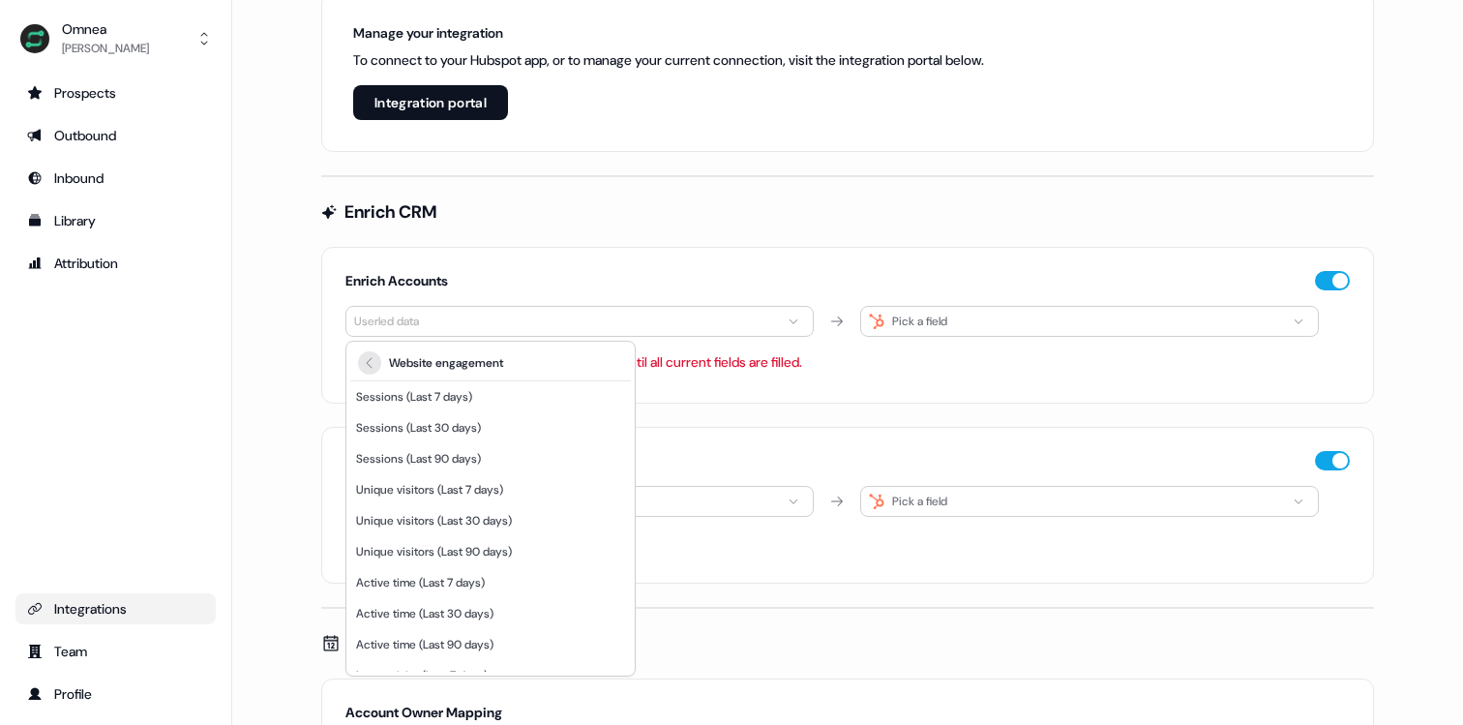
click at [375, 370] on icon "Back" at bounding box center [369, 362] width 23 height 15
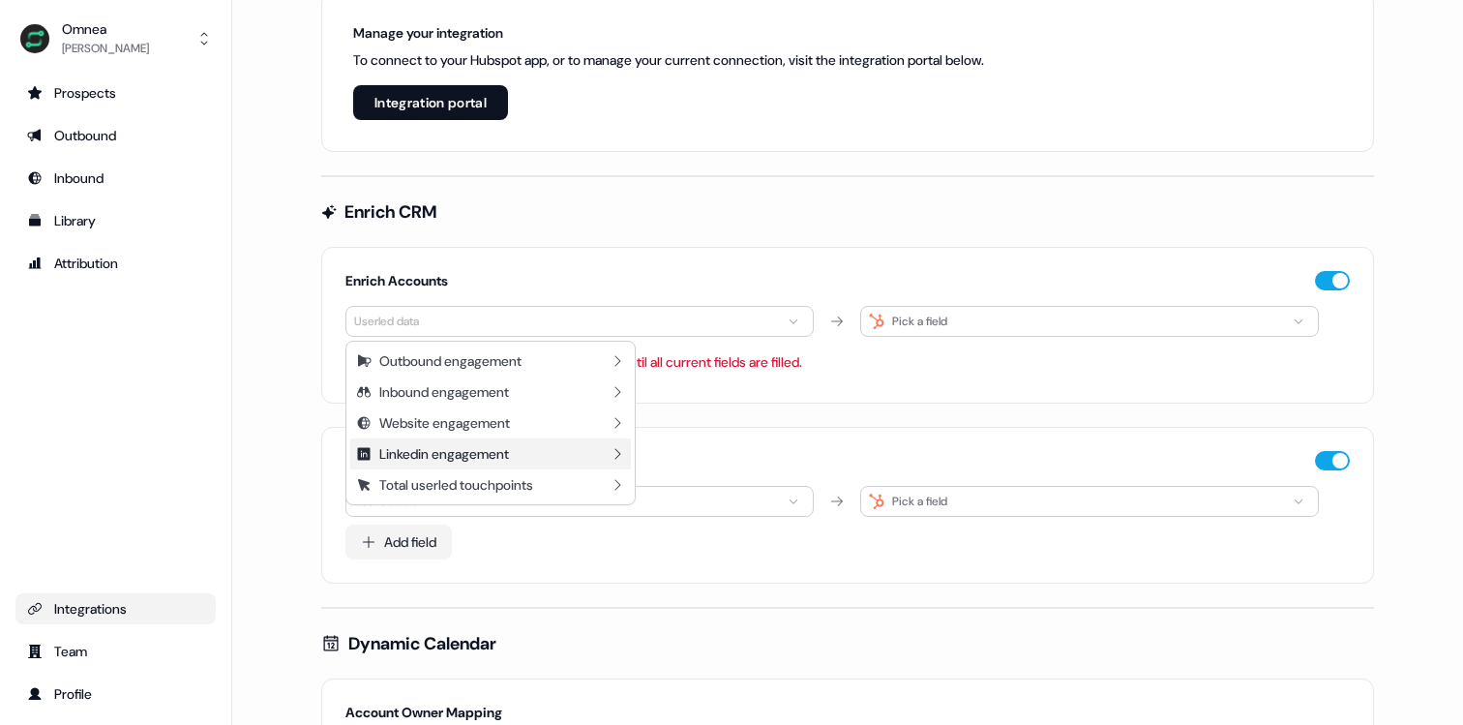
click at [410, 461] on div "Linkedin engagement" at bounding box center [444, 453] width 130 height 19
click at [730, 404] on html "For the best experience switch devices to a bigger screen. Go to [DOMAIN_NAME] …" at bounding box center [731, 362] width 1463 height 725
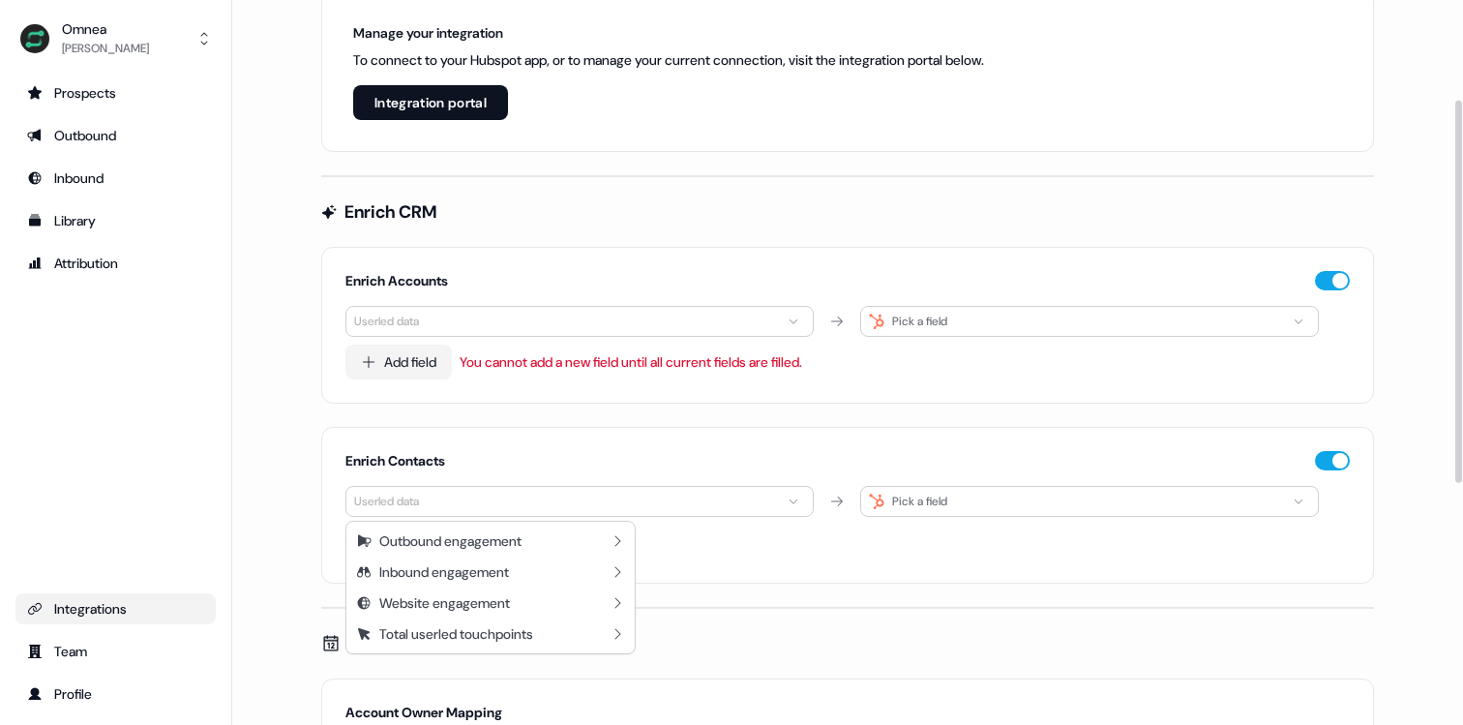
click at [418, 504] on html "For the best experience switch devices to a bigger screen. Go to [DOMAIN_NAME] …" at bounding box center [731, 362] width 1463 height 725
click at [421, 602] on div "Website engagement" at bounding box center [444, 602] width 131 height 19
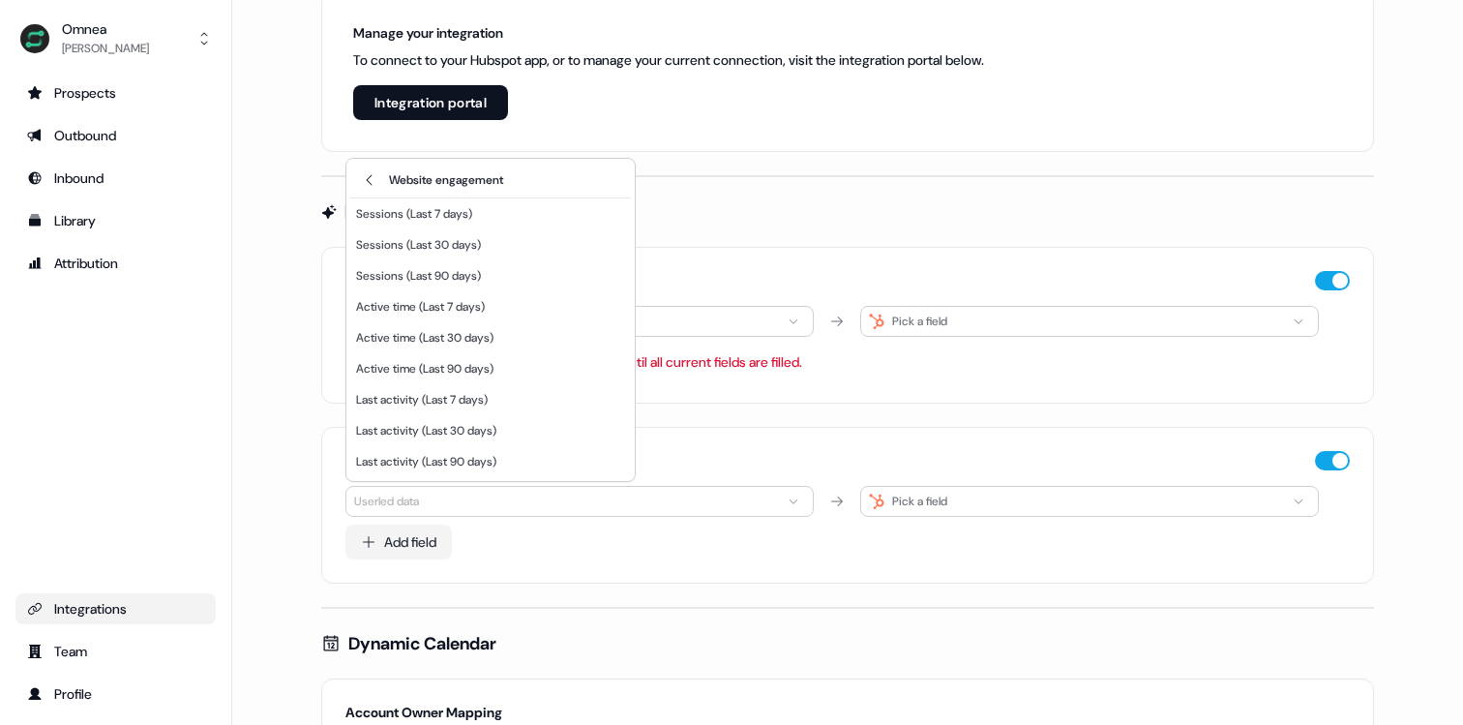
click at [540, 551] on html "For the best experience switch devices to a bigger screen. Go to [DOMAIN_NAME] …" at bounding box center [731, 362] width 1463 height 725
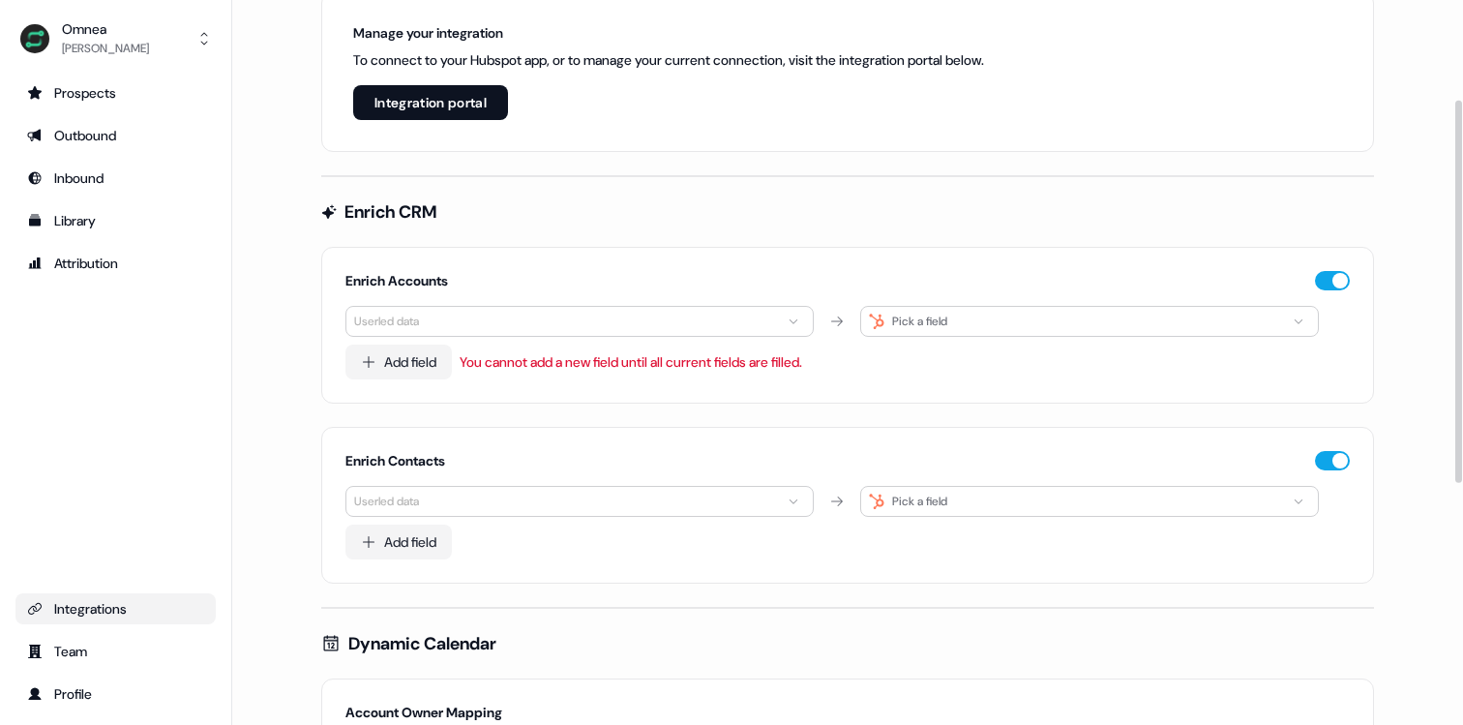
click at [534, 504] on html "For the best experience switch devices to a bigger screen. Go to [DOMAIN_NAME] …" at bounding box center [731, 362] width 1463 height 725
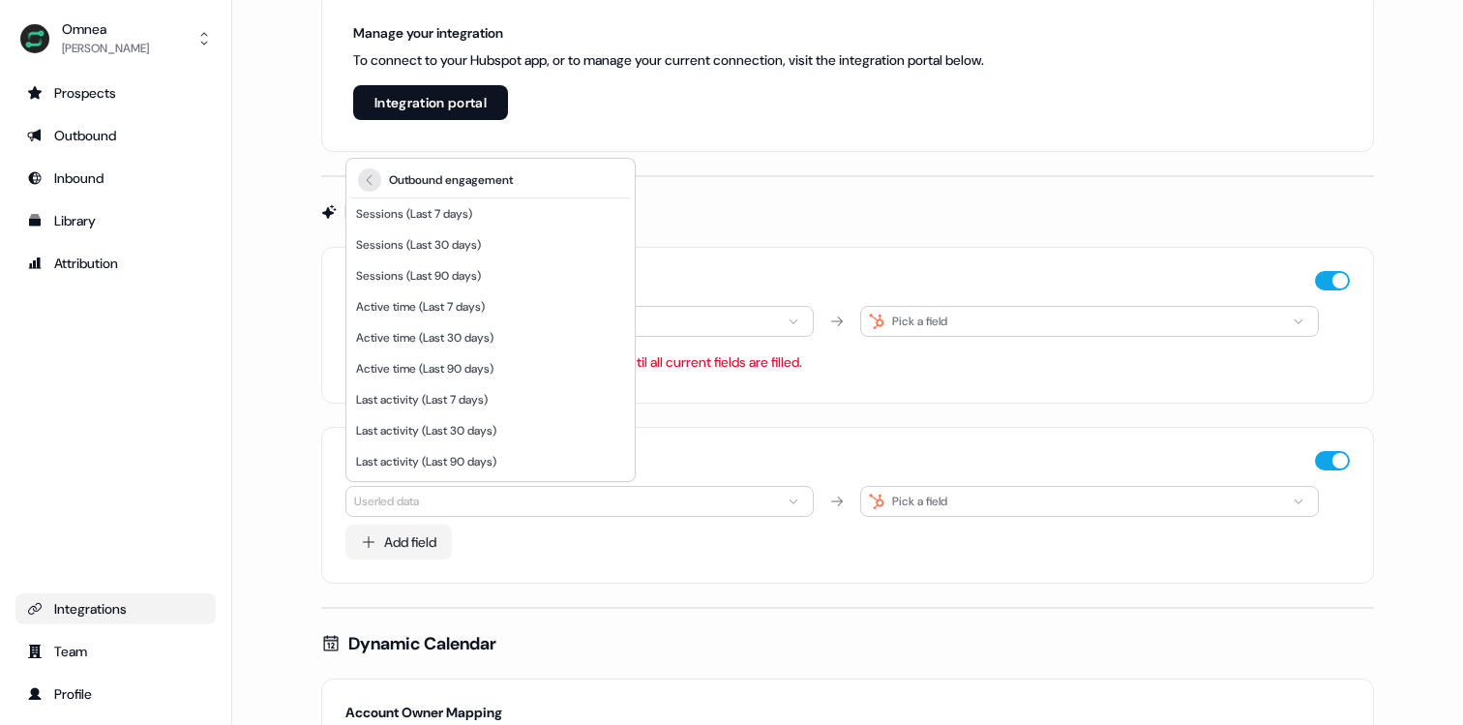
click at [365, 188] on button "Back" at bounding box center [369, 179] width 23 height 23
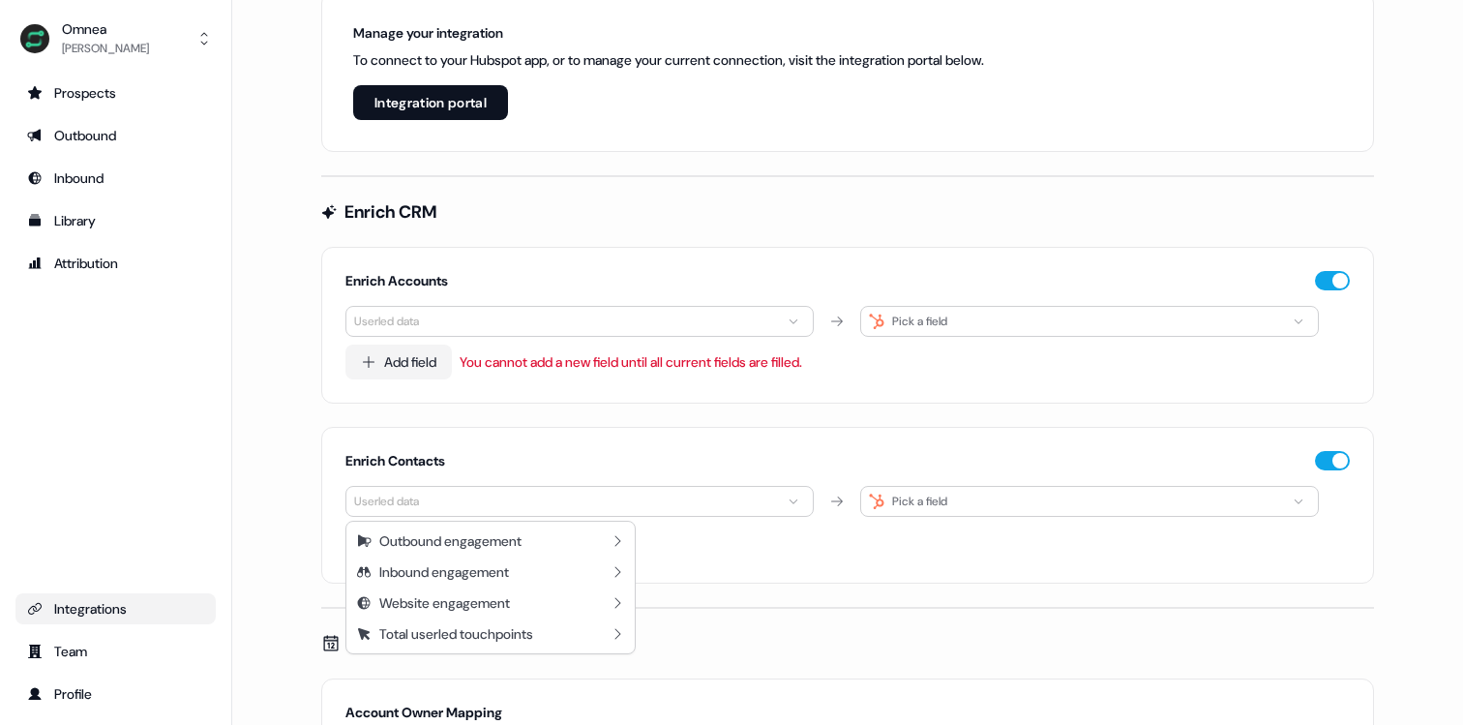
click at [432, 500] on html "For the best experience switch devices to a bigger screen. Go to [DOMAIN_NAME] …" at bounding box center [731, 362] width 1463 height 725
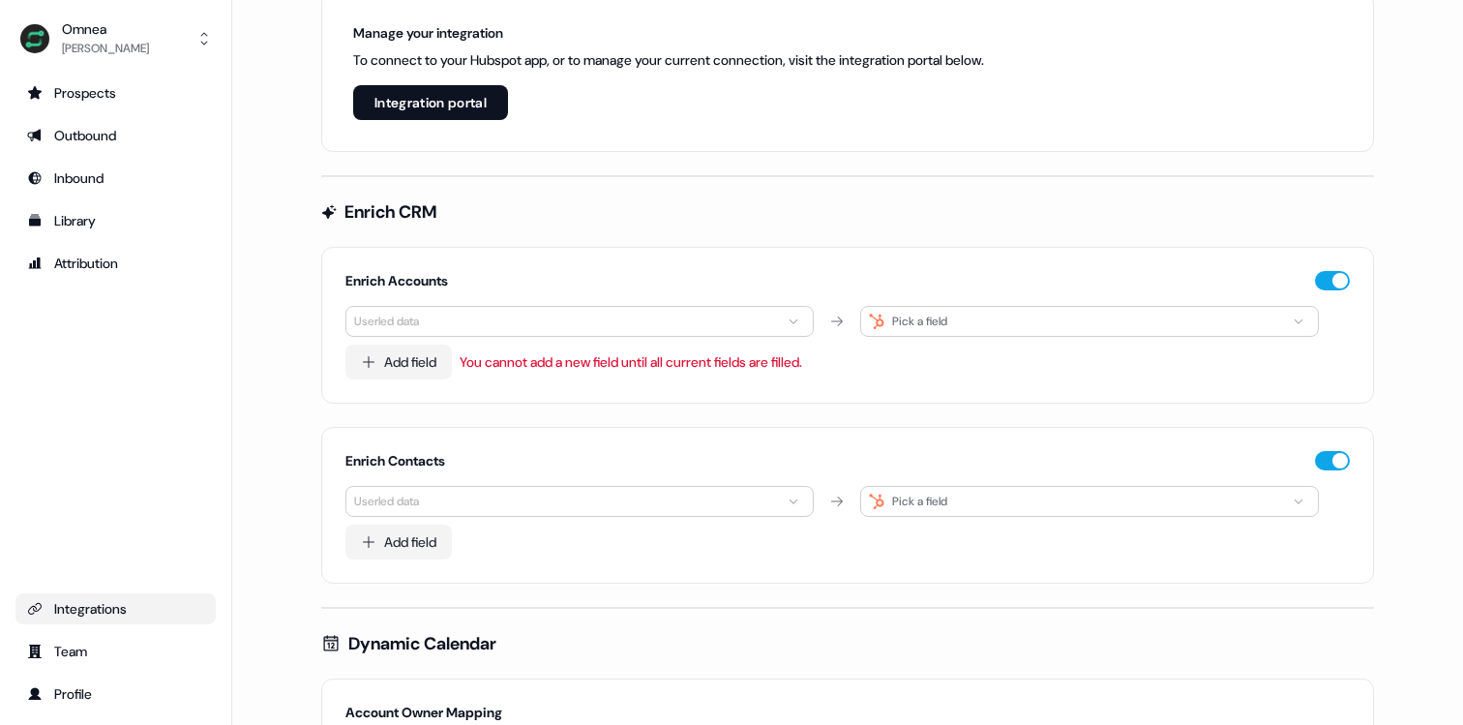
click at [481, 321] on html "For the best experience switch devices to a bigger screen. Go to [DOMAIN_NAME] …" at bounding box center [731, 362] width 1463 height 725
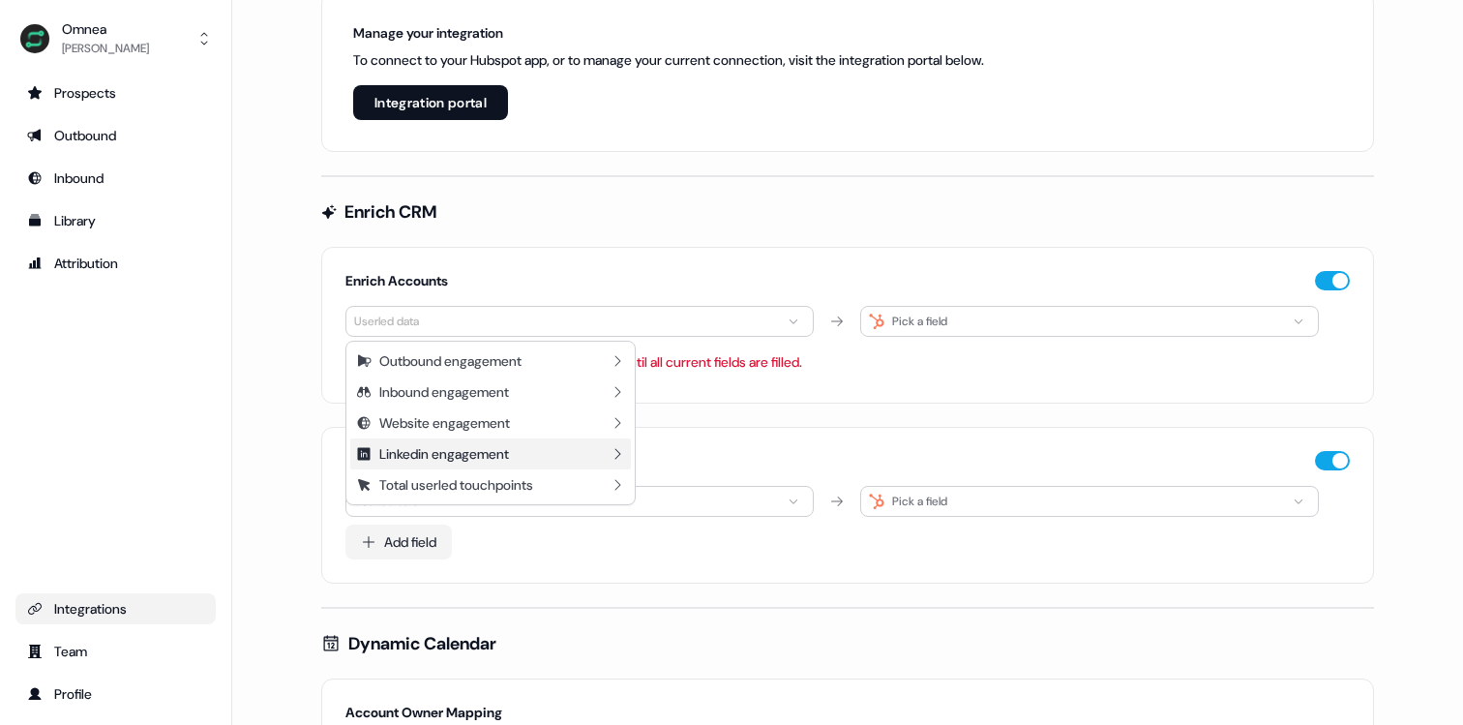
click at [436, 449] on div "Linkedin engagement" at bounding box center [444, 453] width 130 height 19
